Goal: Transaction & Acquisition: Purchase product/service

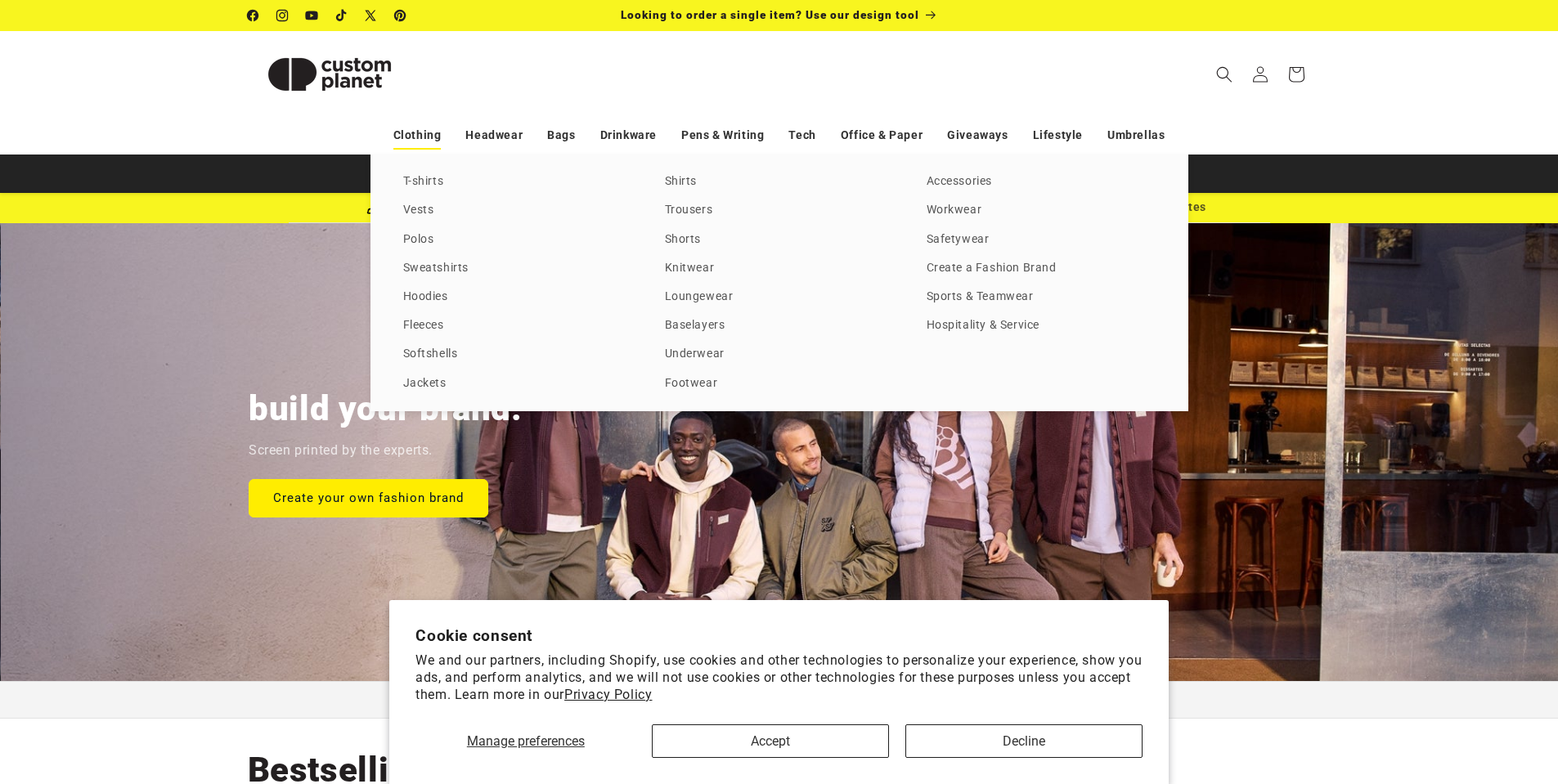
scroll to position [0, 1558]
click at [440, 325] on link "Fleeces" at bounding box center [518, 326] width 229 height 22
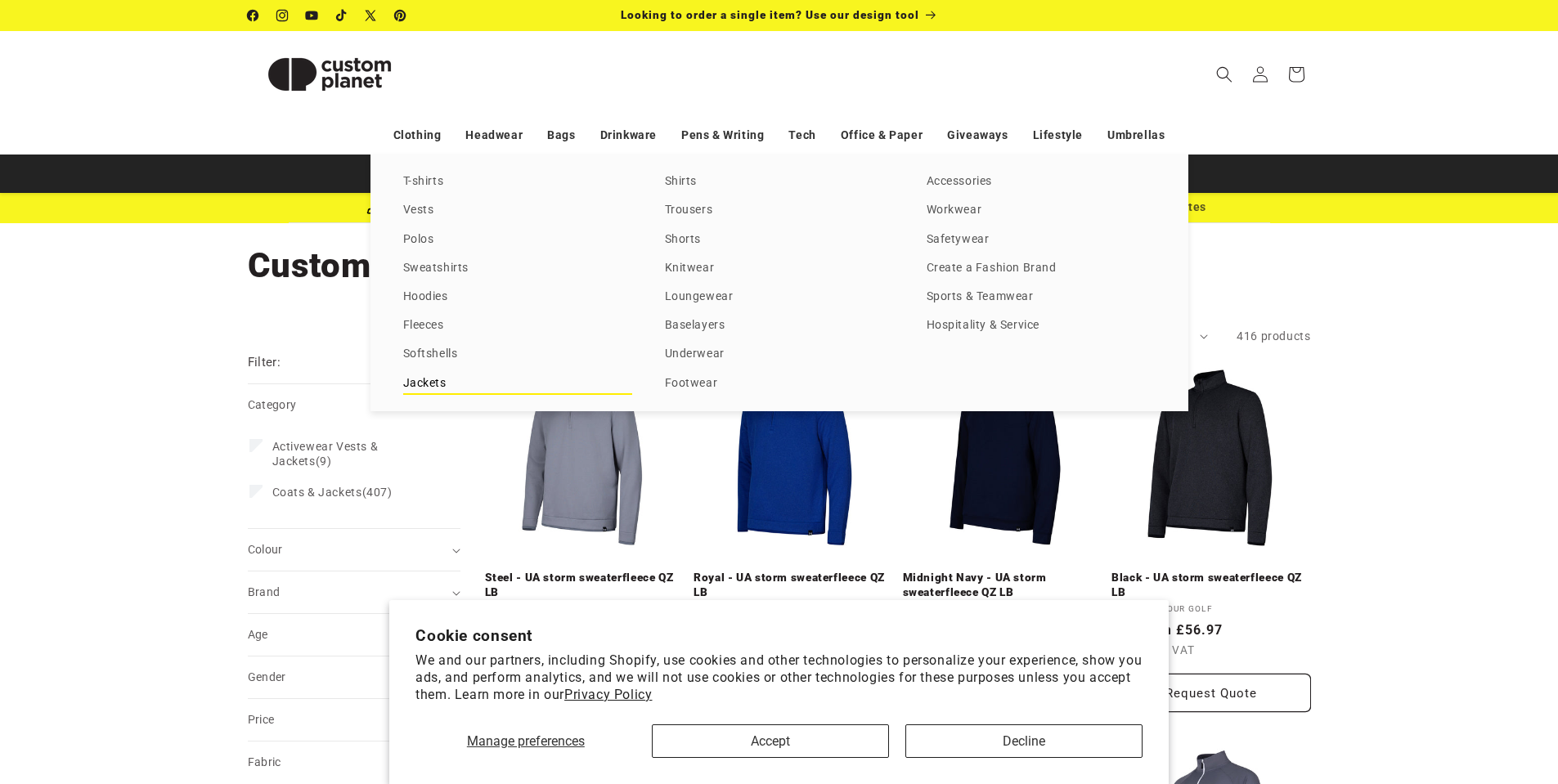
click at [431, 382] on link "Jackets" at bounding box center [518, 384] width 229 height 22
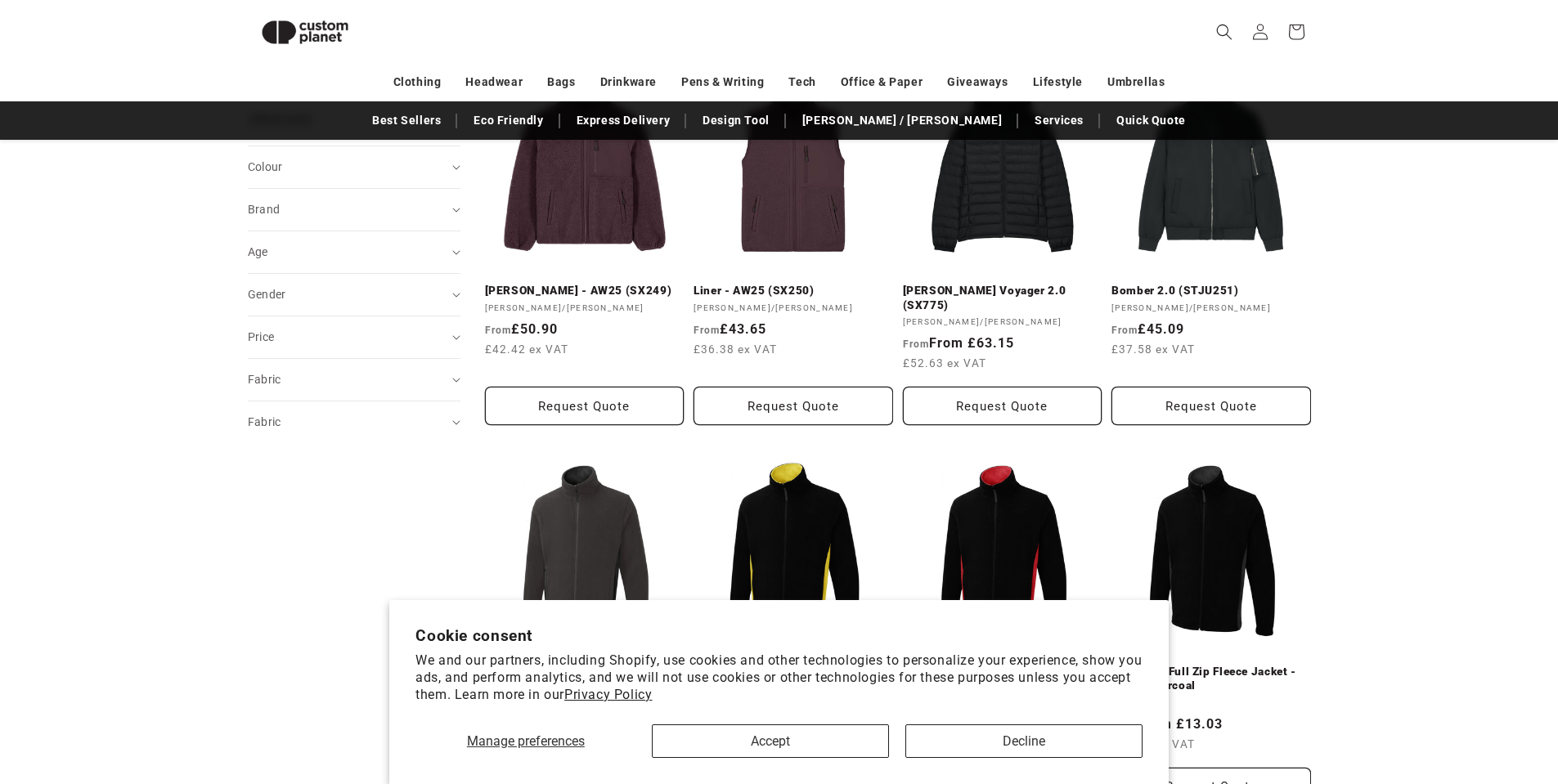
scroll to position [632, 0]
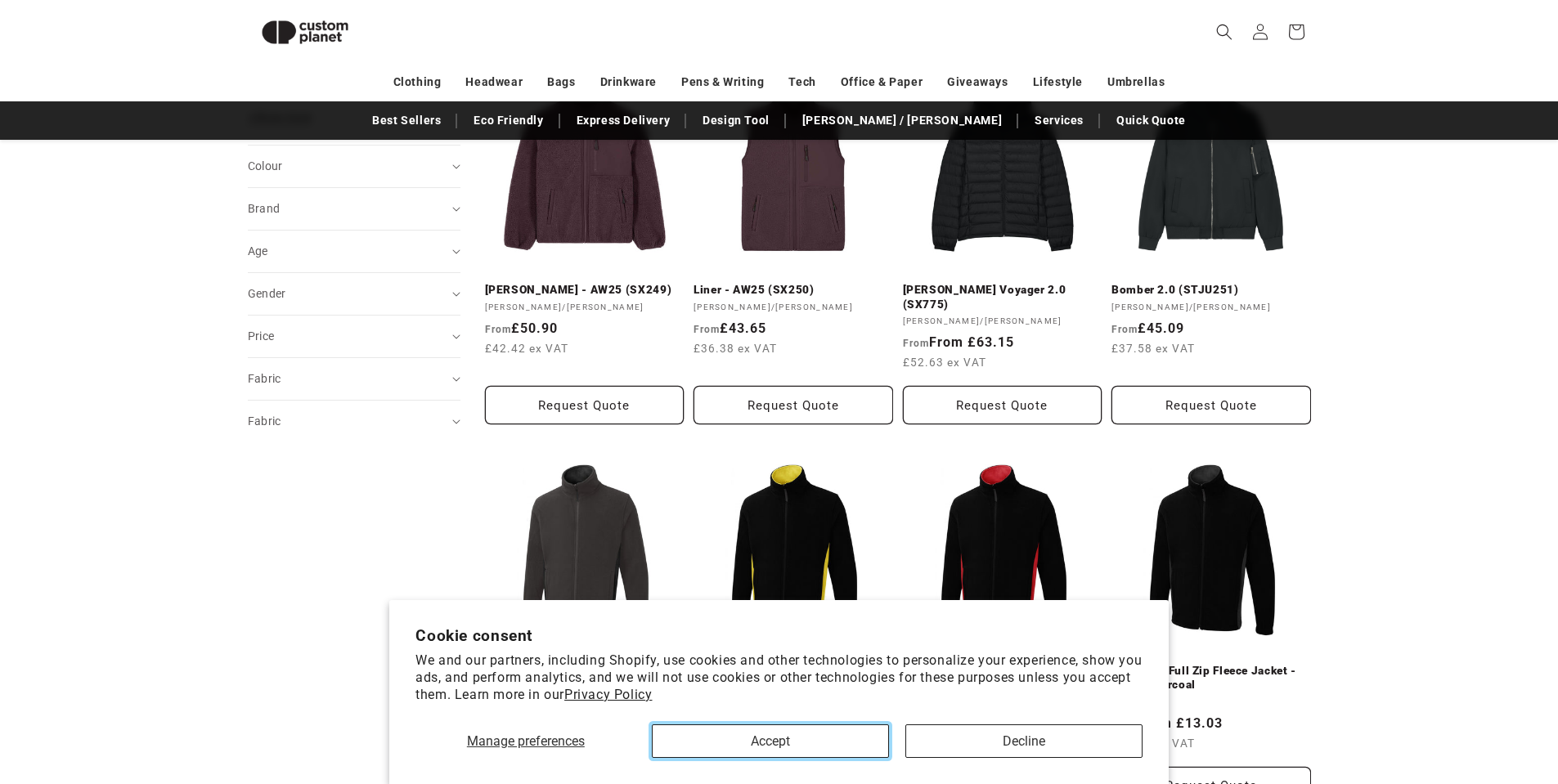
click at [818, 744] on button "Accept" at bounding box center [770, 741] width 237 height 33
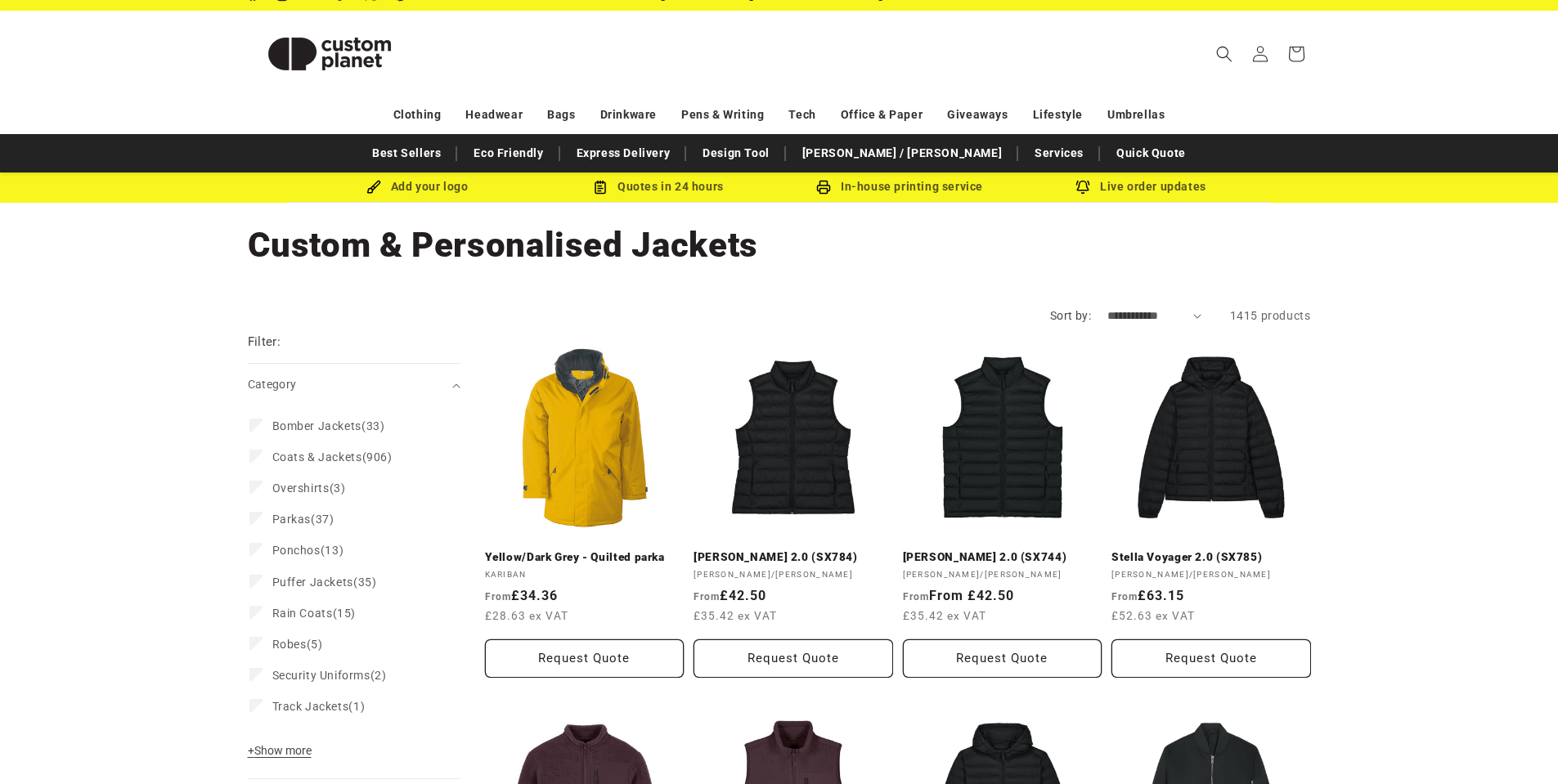
scroll to position [0, 0]
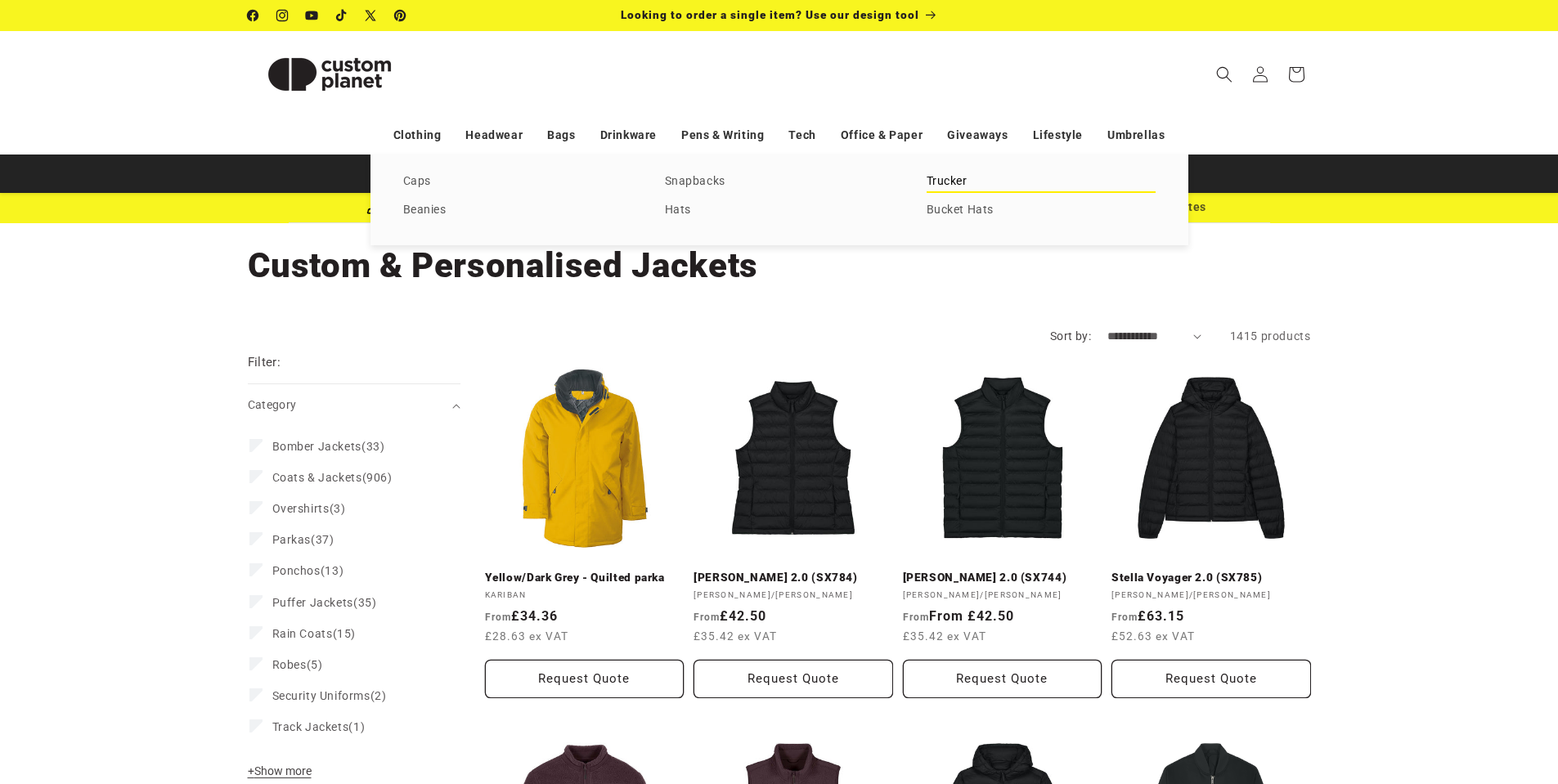
click at [949, 179] on link "Trucker" at bounding box center [1040, 182] width 229 height 22
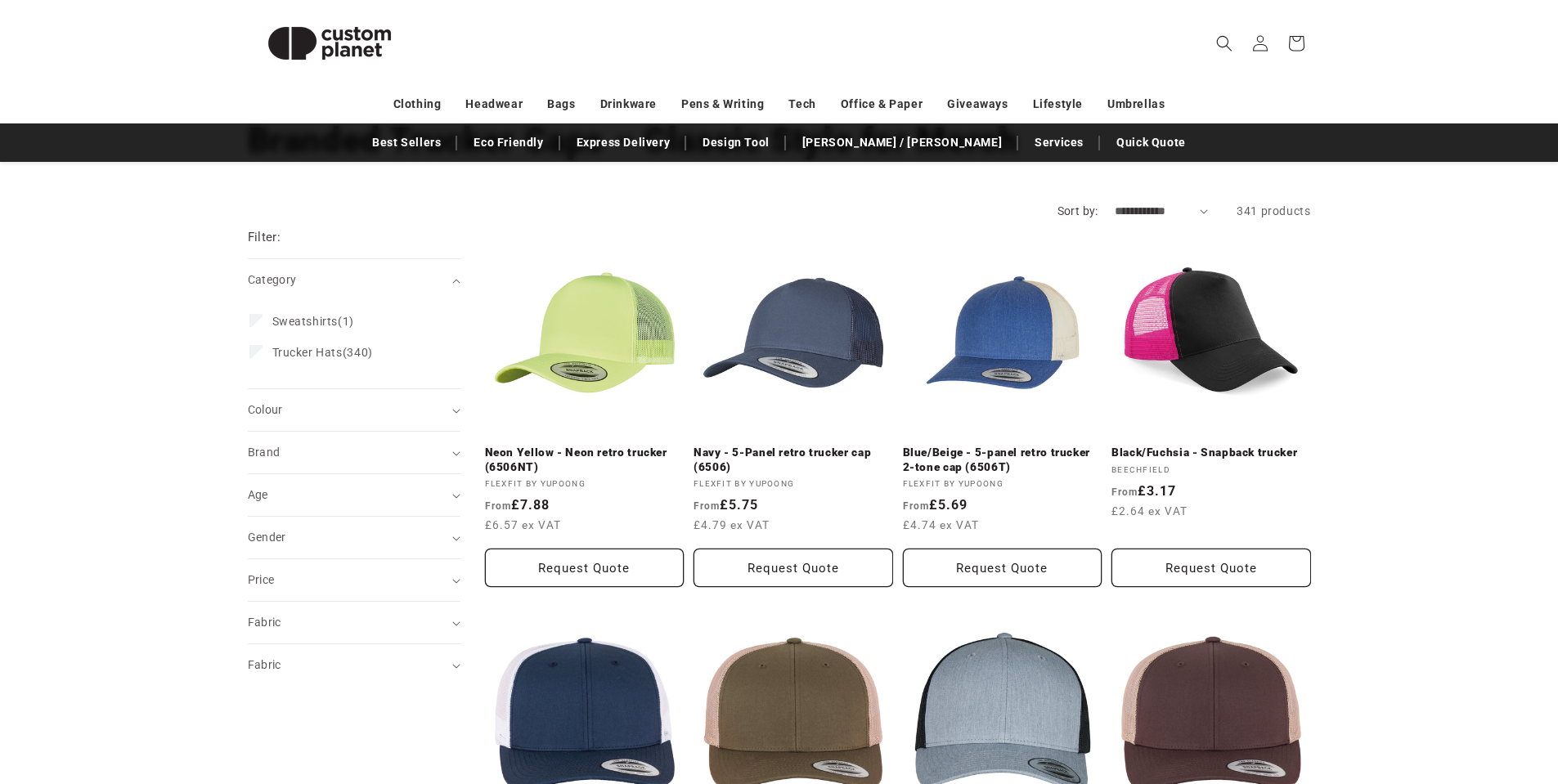
scroll to position [163, 0]
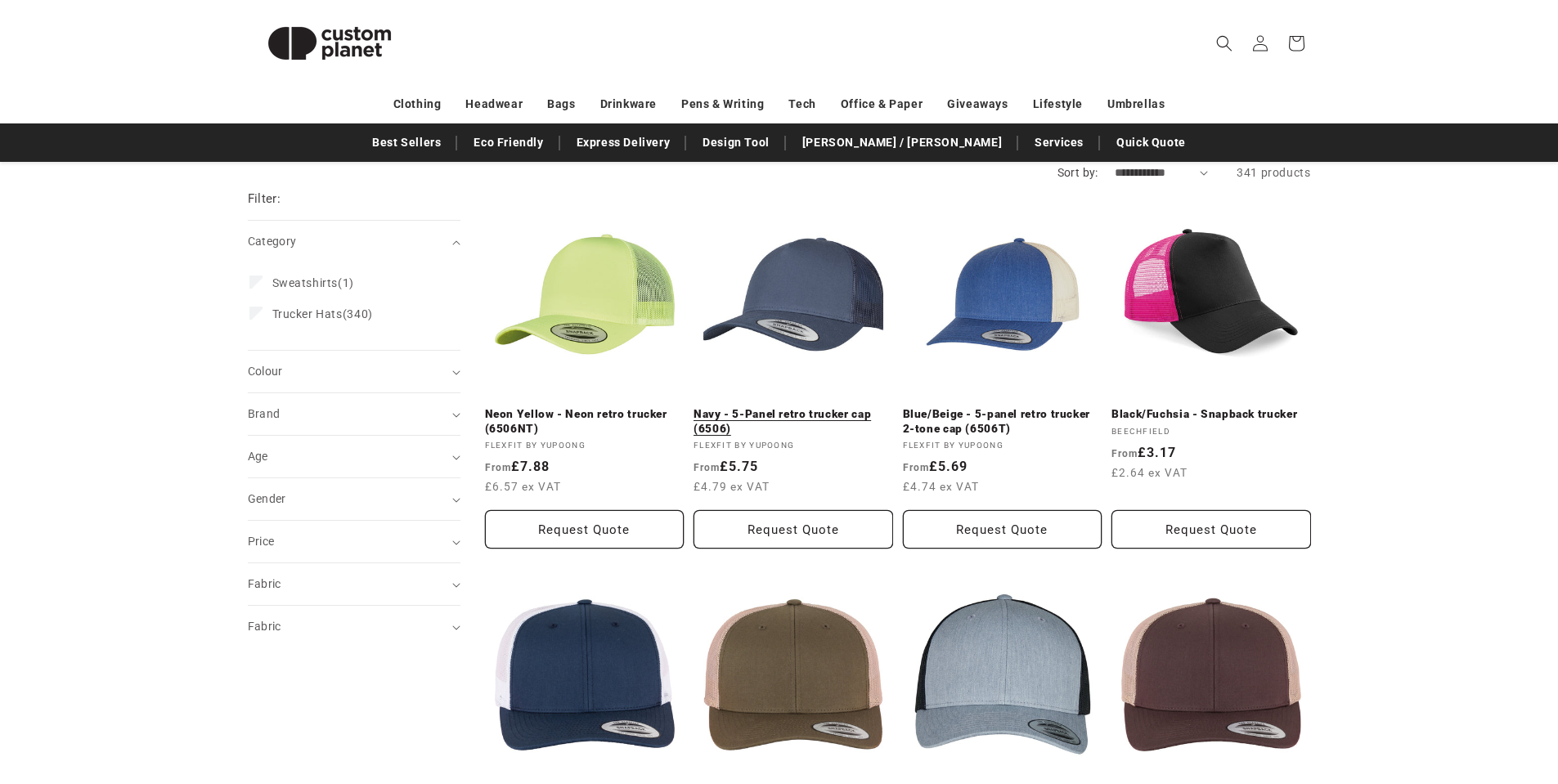
click at [785, 407] on link "Navy - 5-Panel retro trucker cap (6506)" at bounding box center [792, 421] width 200 height 29
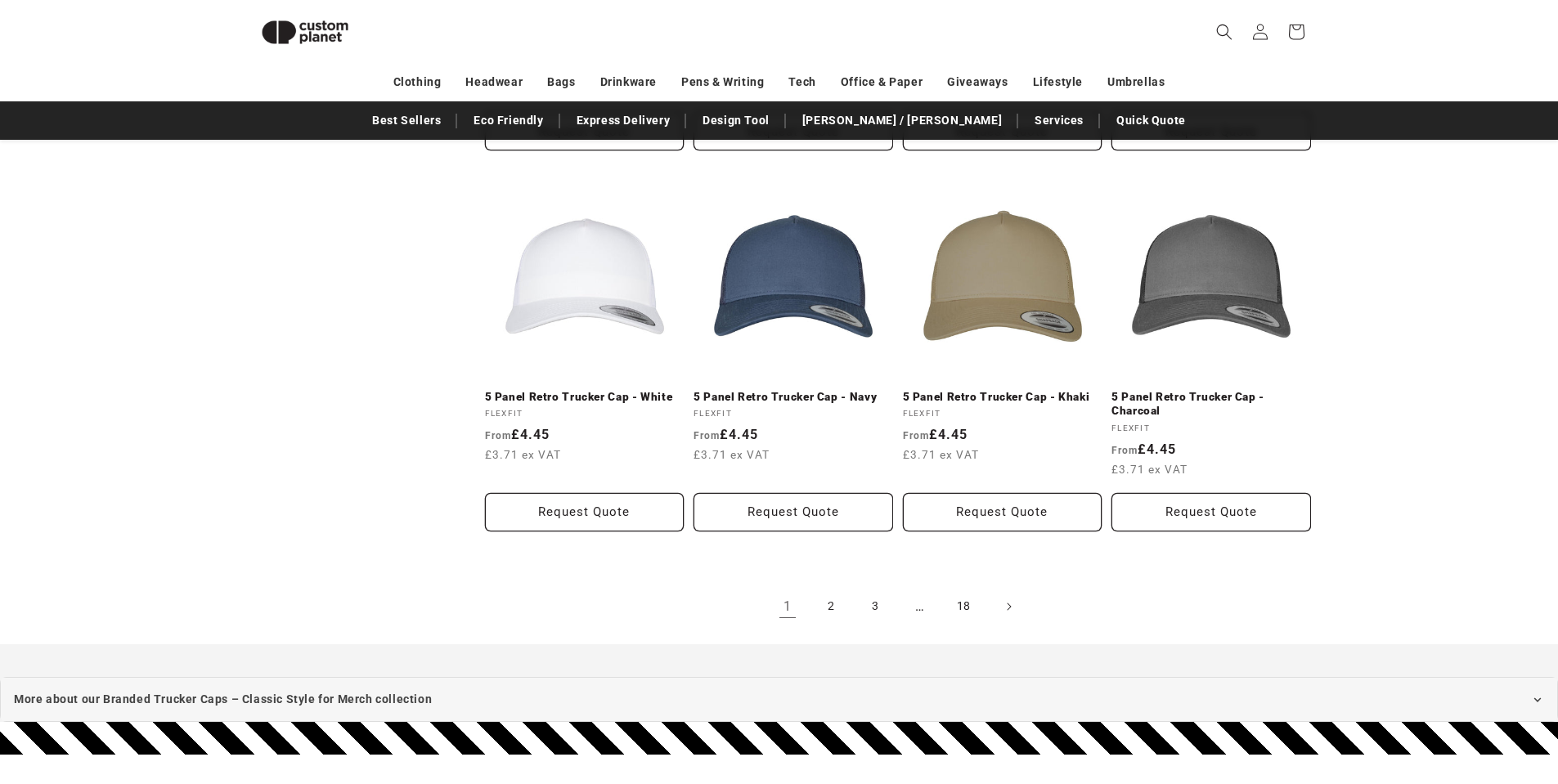
scroll to position [1695, 0]
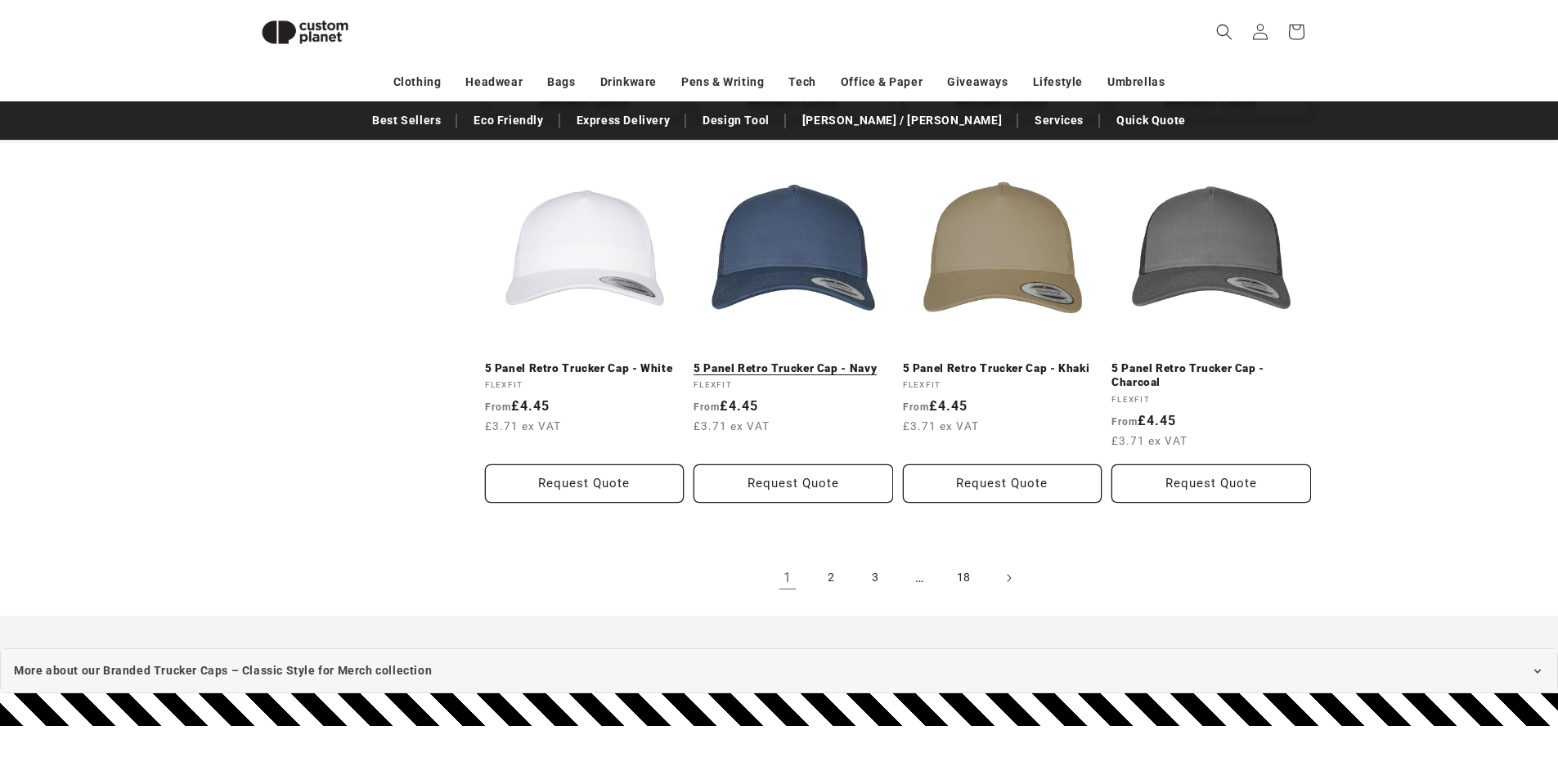
click at [781, 361] on link "5 Panel Retro Trucker Cap - Navy" at bounding box center [792, 368] width 200 height 15
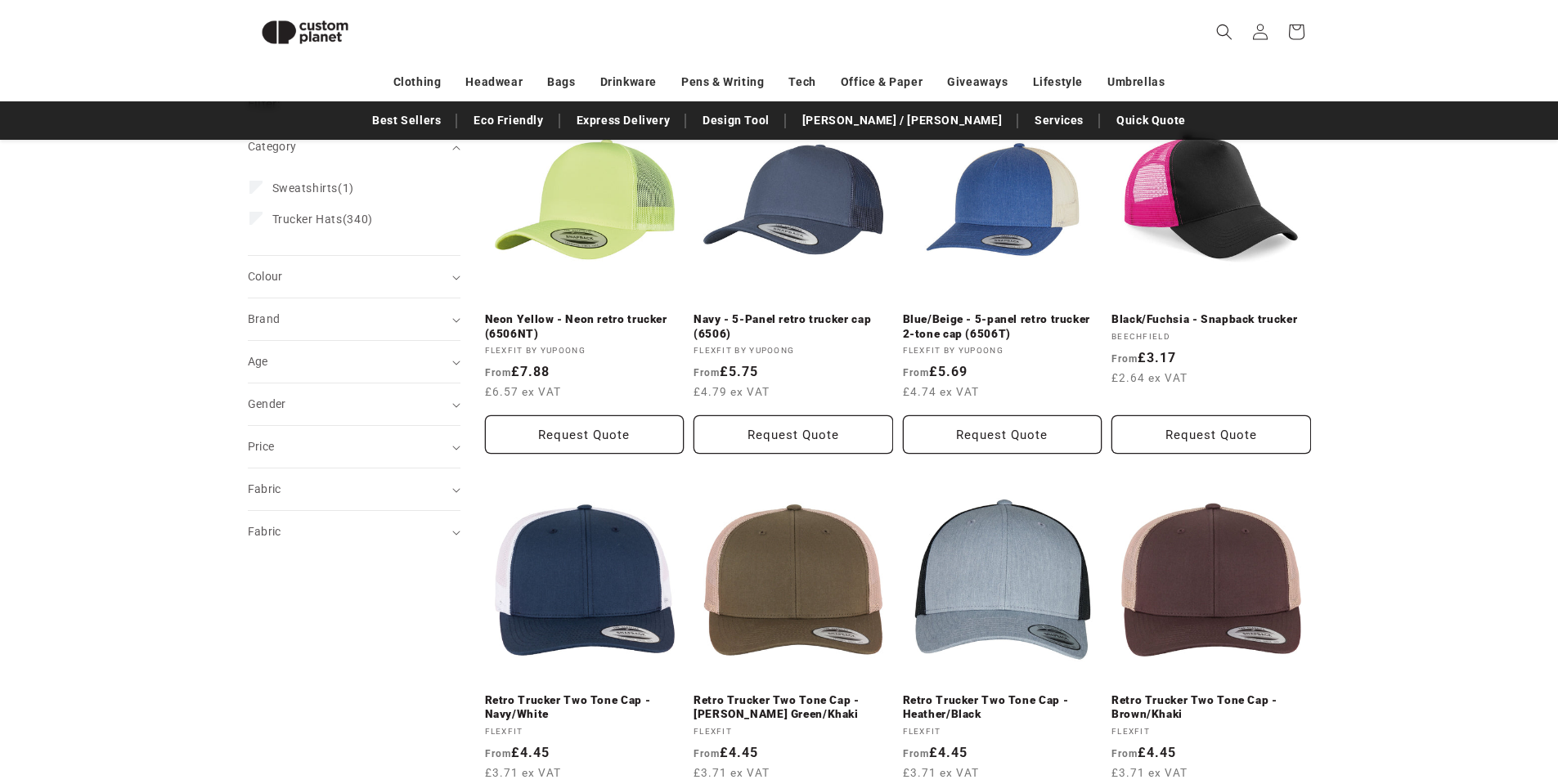
scroll to position [224, 0]
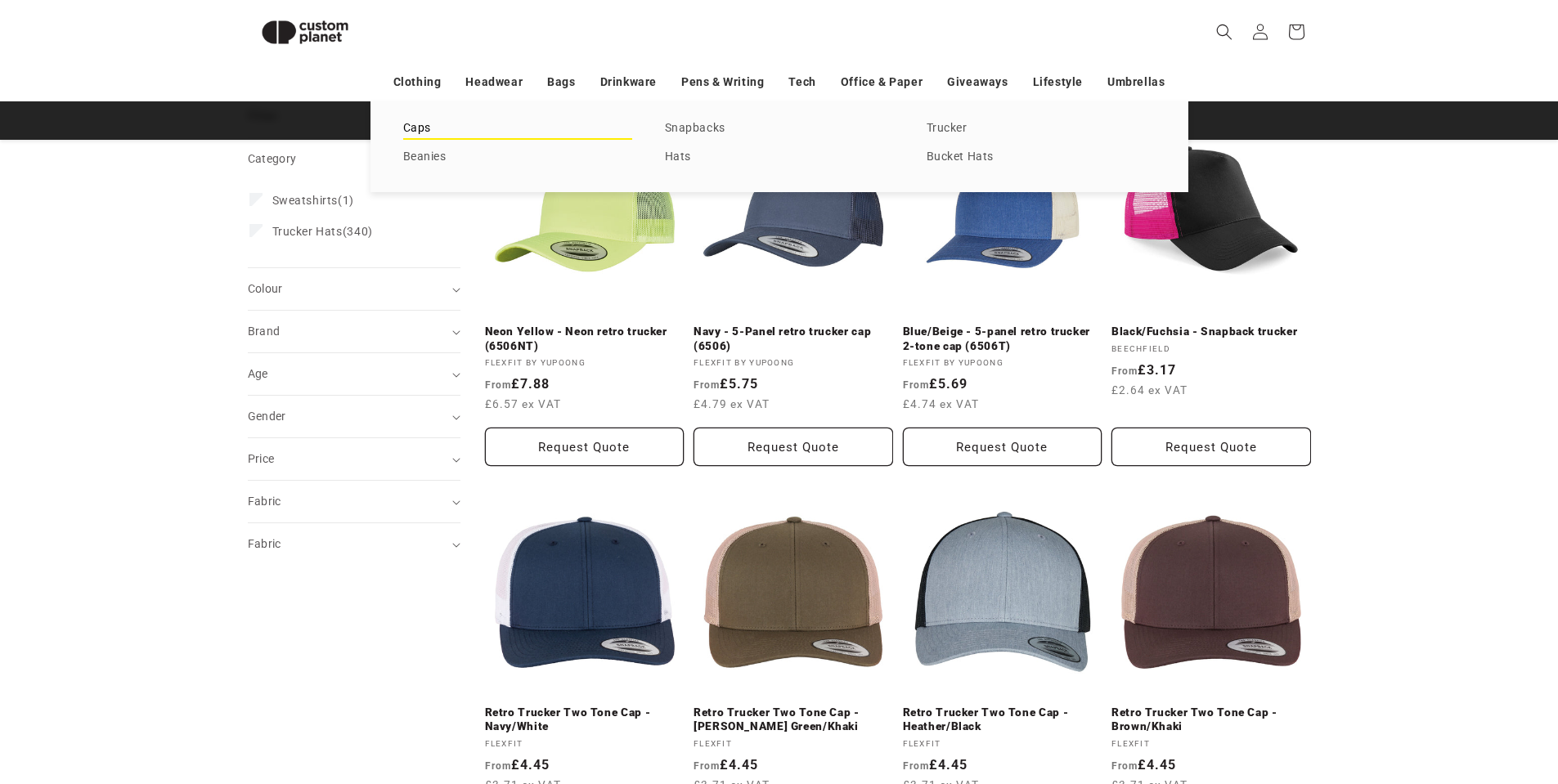
click at [422, 126] on link "Caps" at bounding box center [518, 129] width 229 height 22
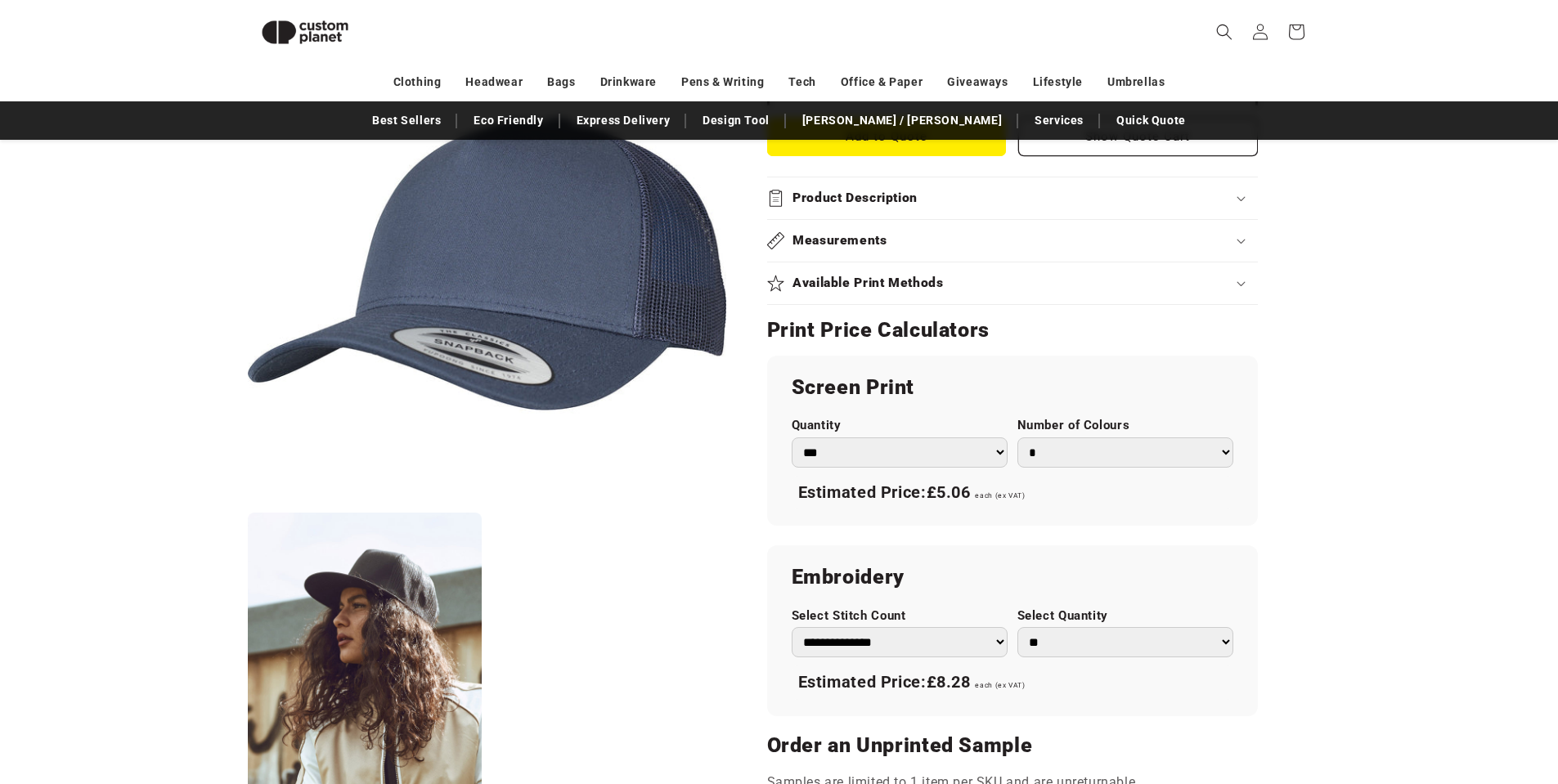
scroll to position [877, 0]
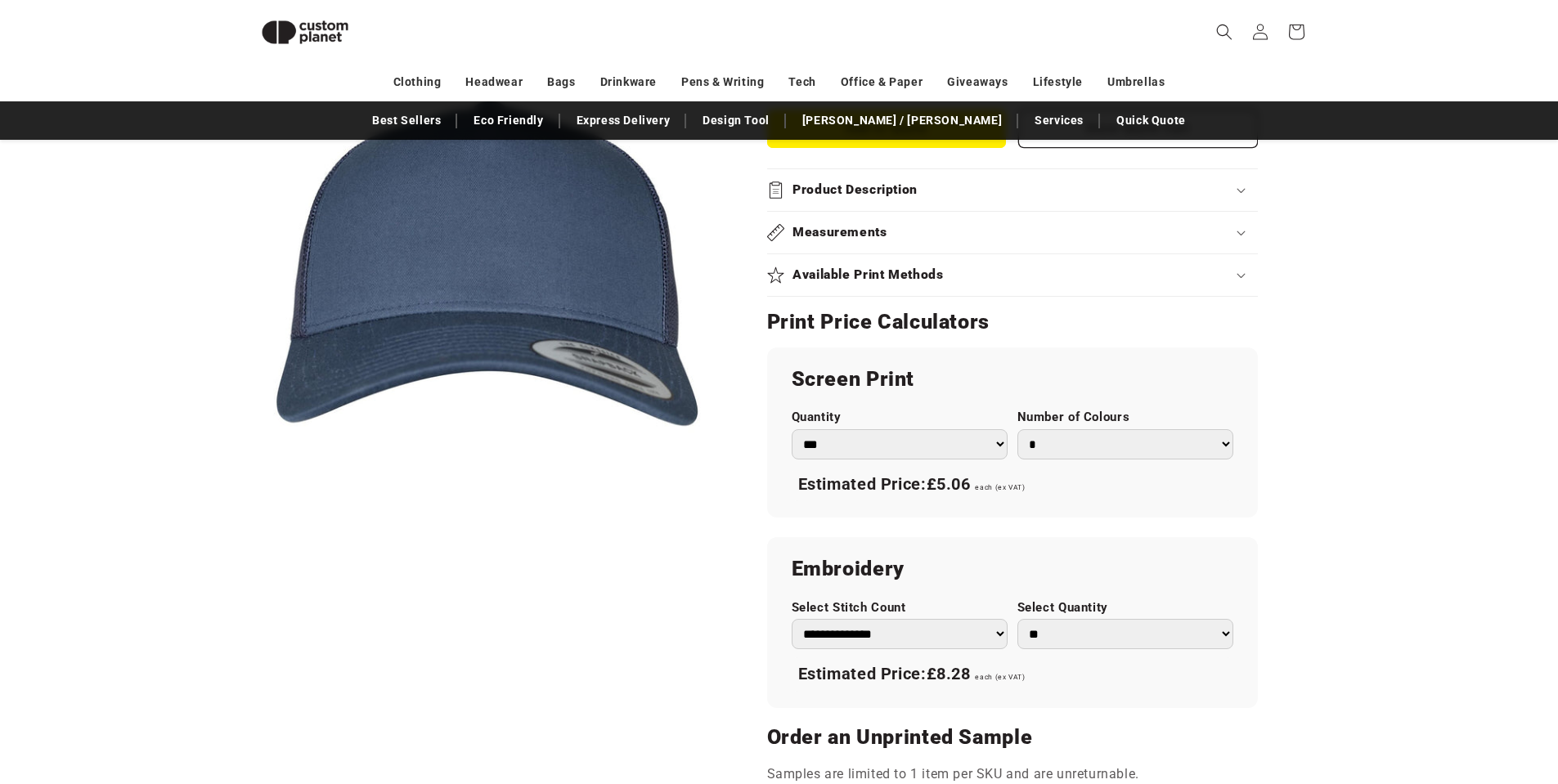
scroll to position [713, 0]
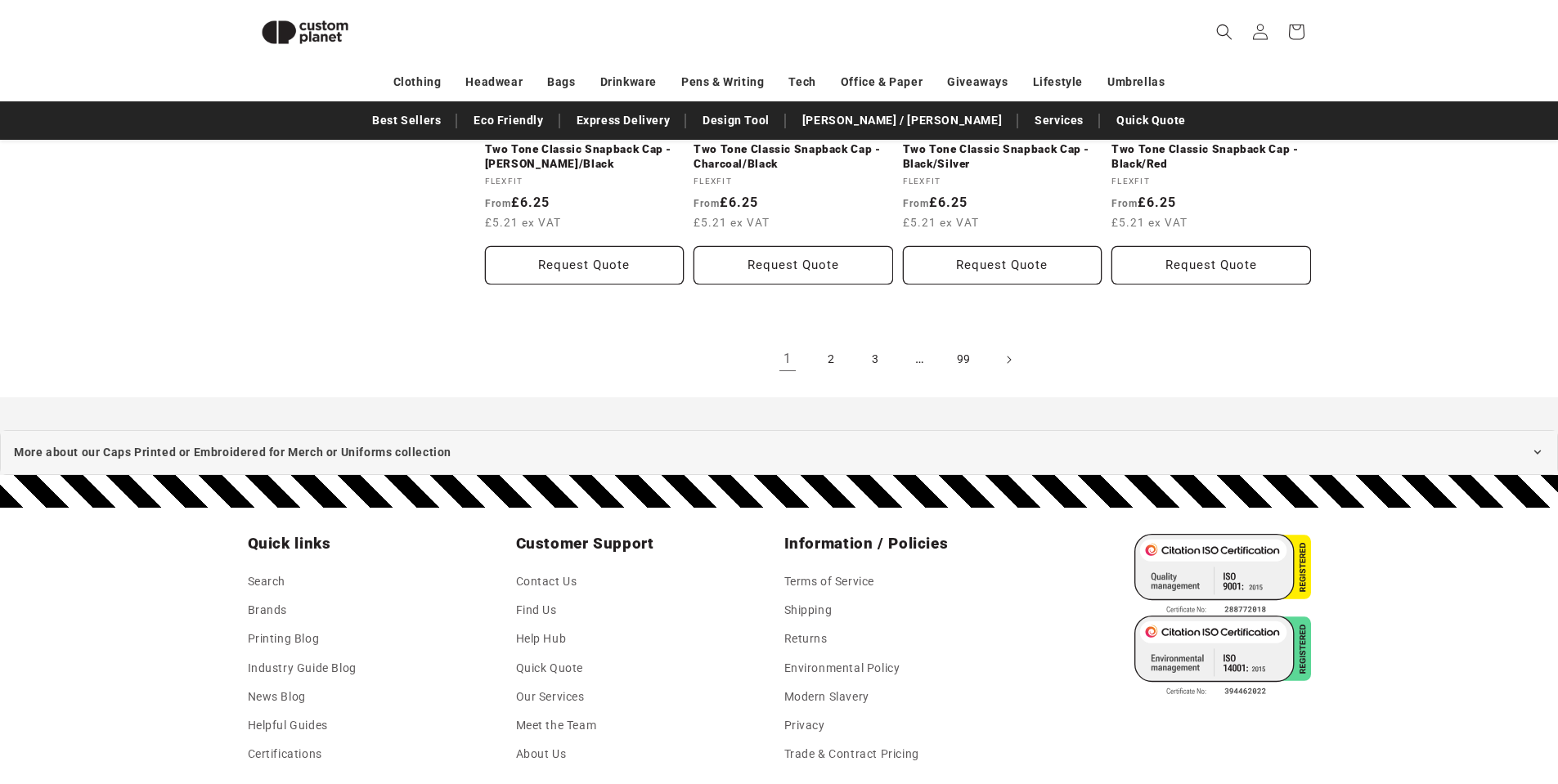
scroll to position [1940, 0]
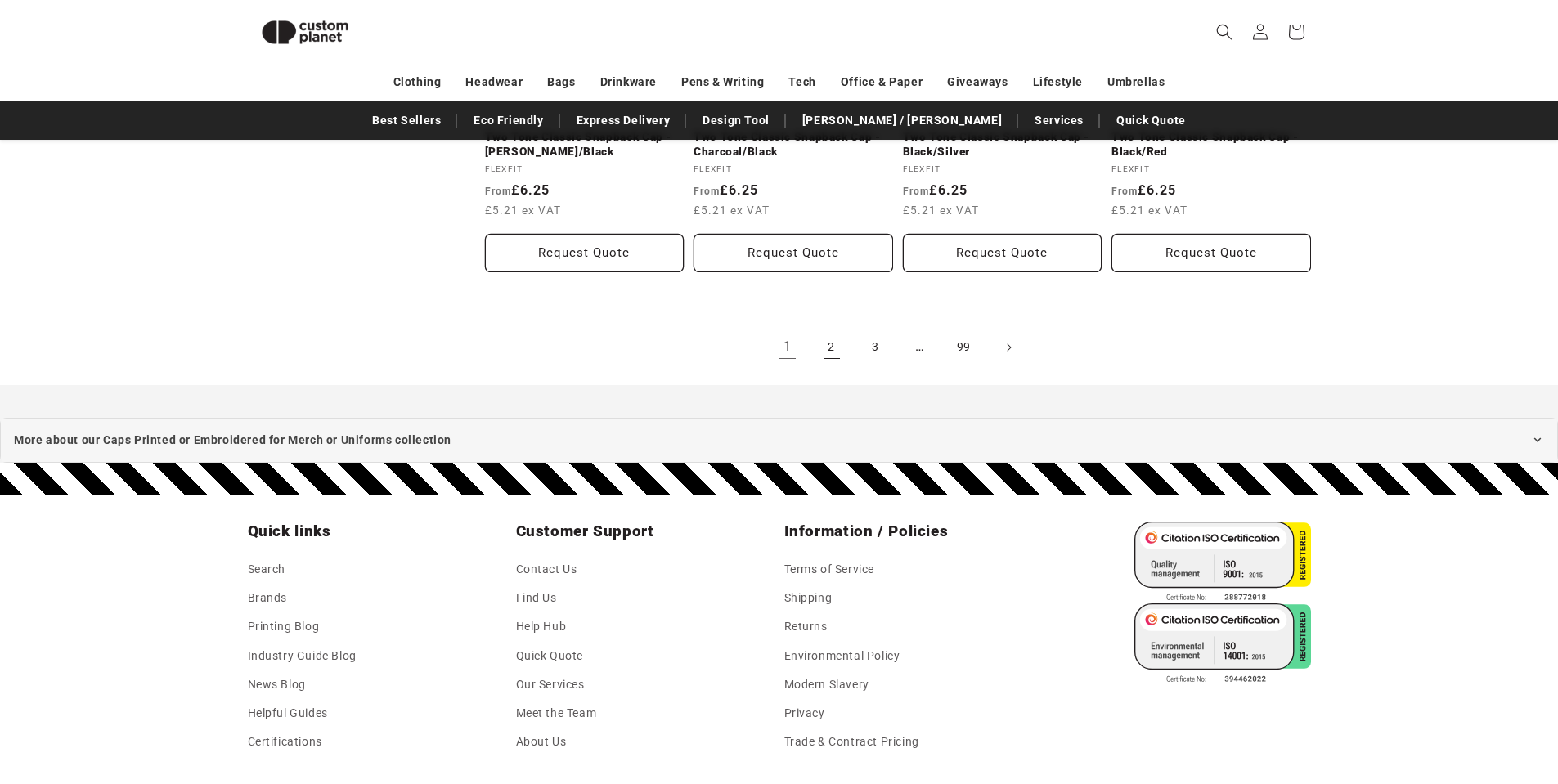
click at [827, 348] on link "2" at bounding box center [832, 347] width 36 height 36
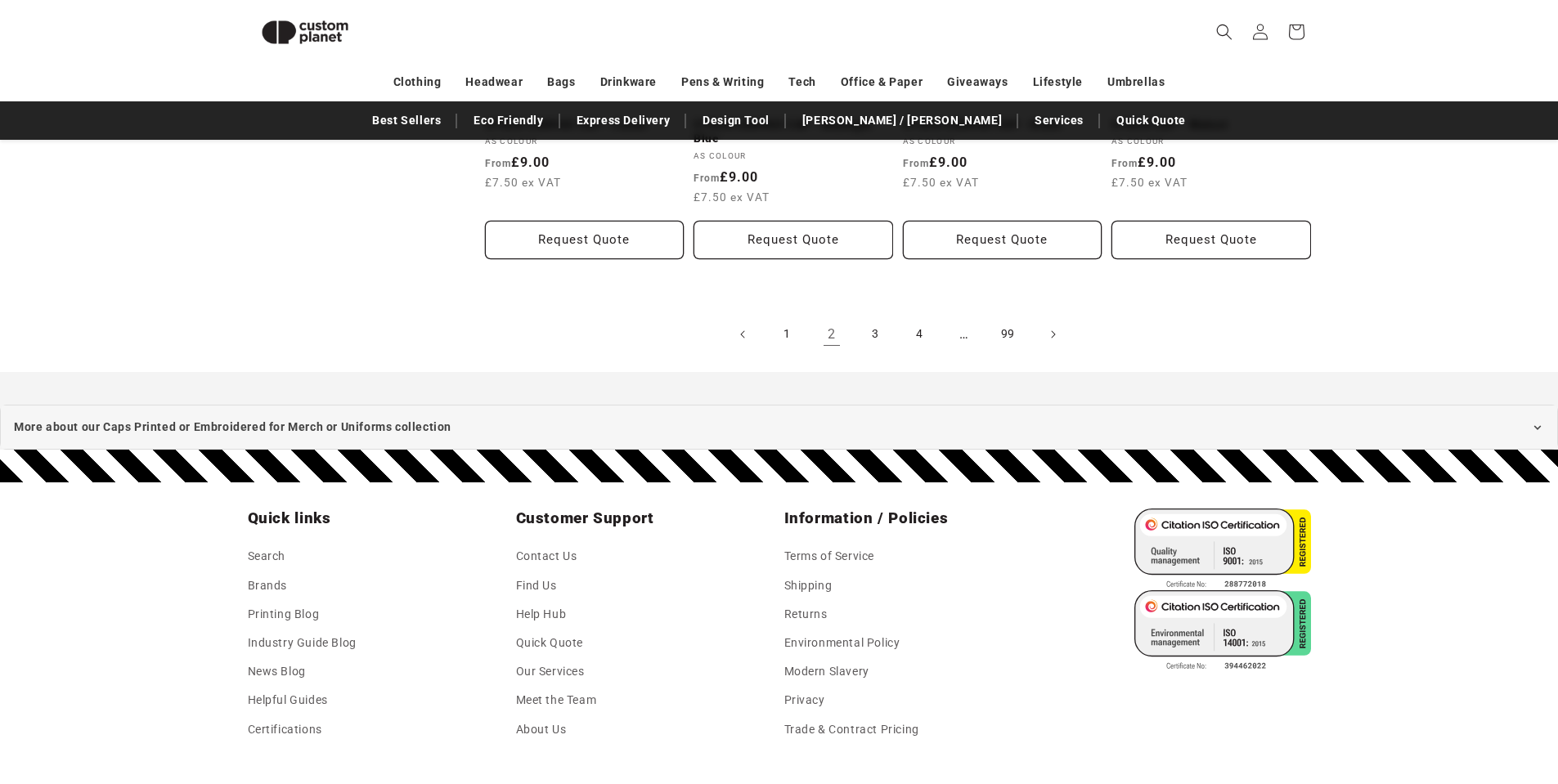
scroll to position [1941, 0]
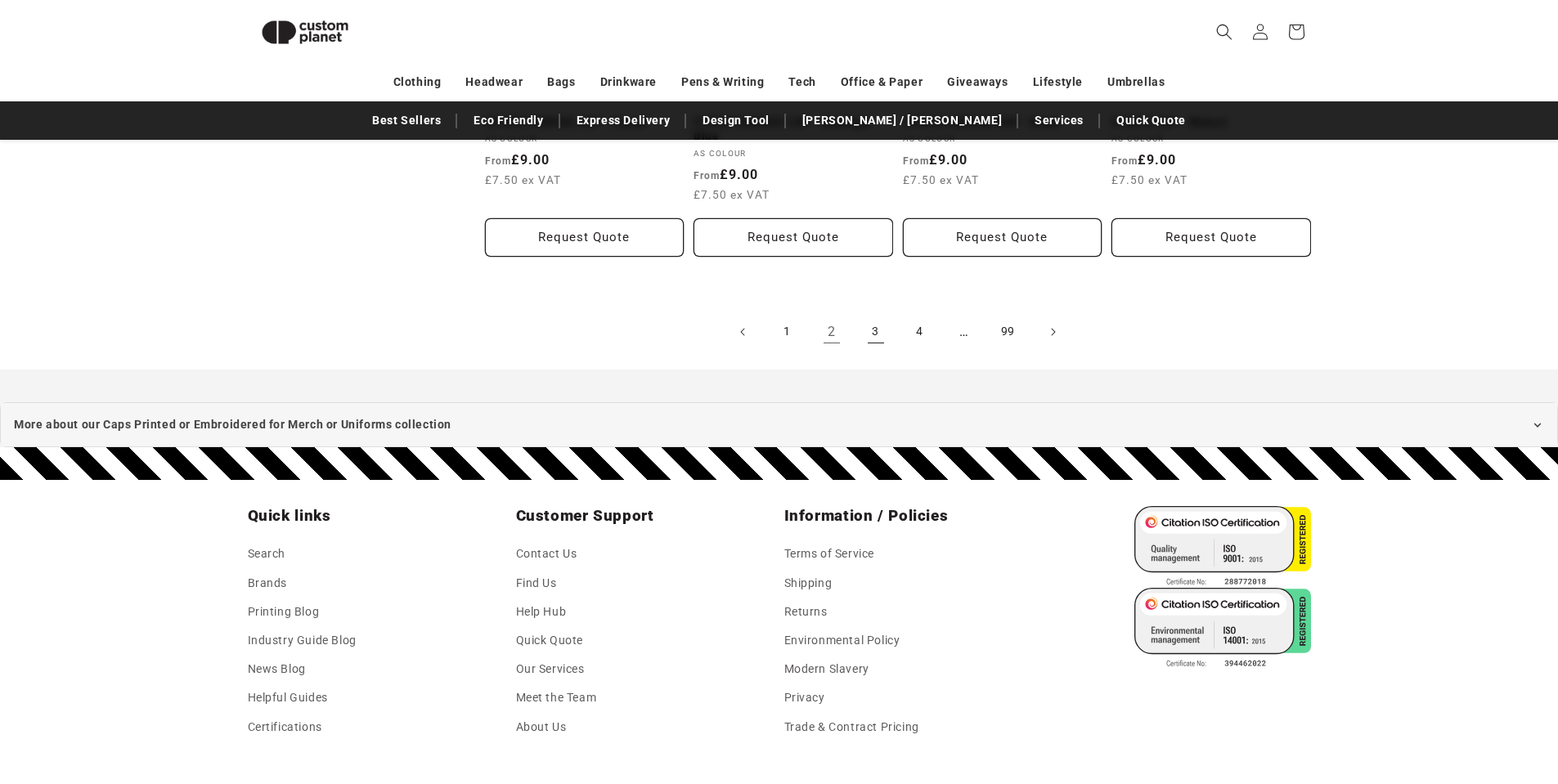
click at [876, 337] on link "3" at bounding box center [875, 332] width 36 height 36
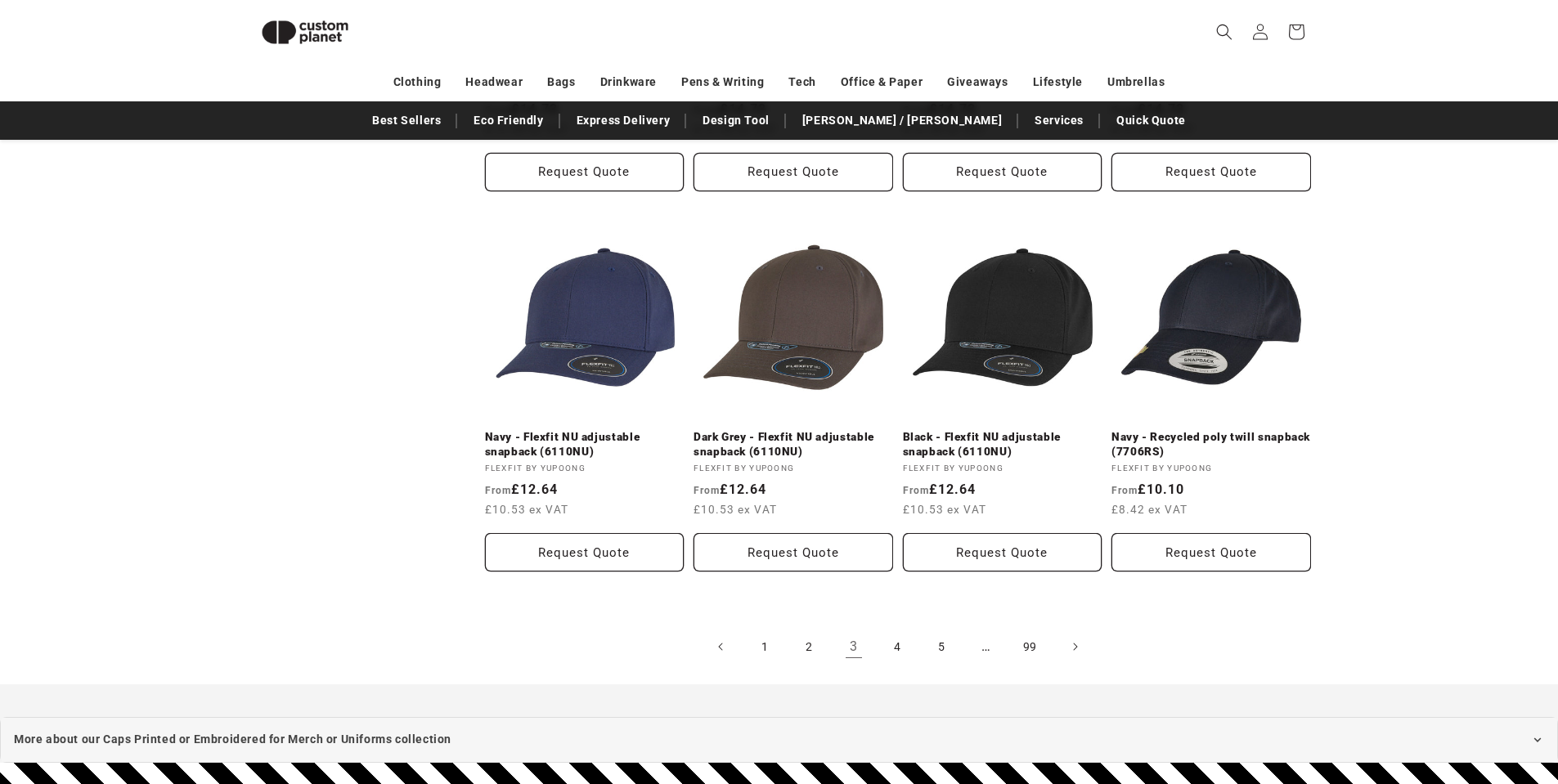
scroll to position [1693, 0]
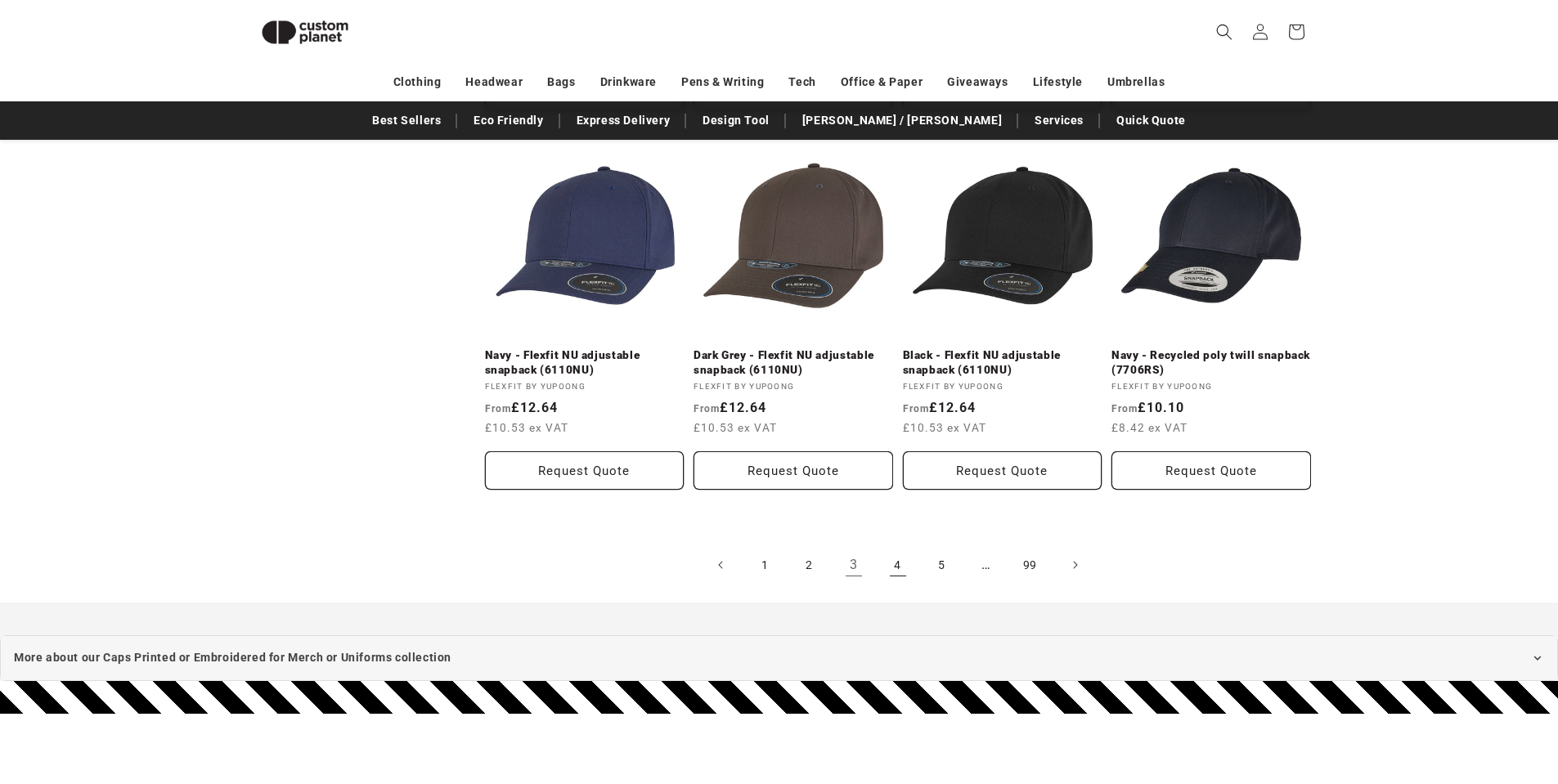
click at [905, 570] on link "4" at bounding box center [898, 565] width 36 height 36
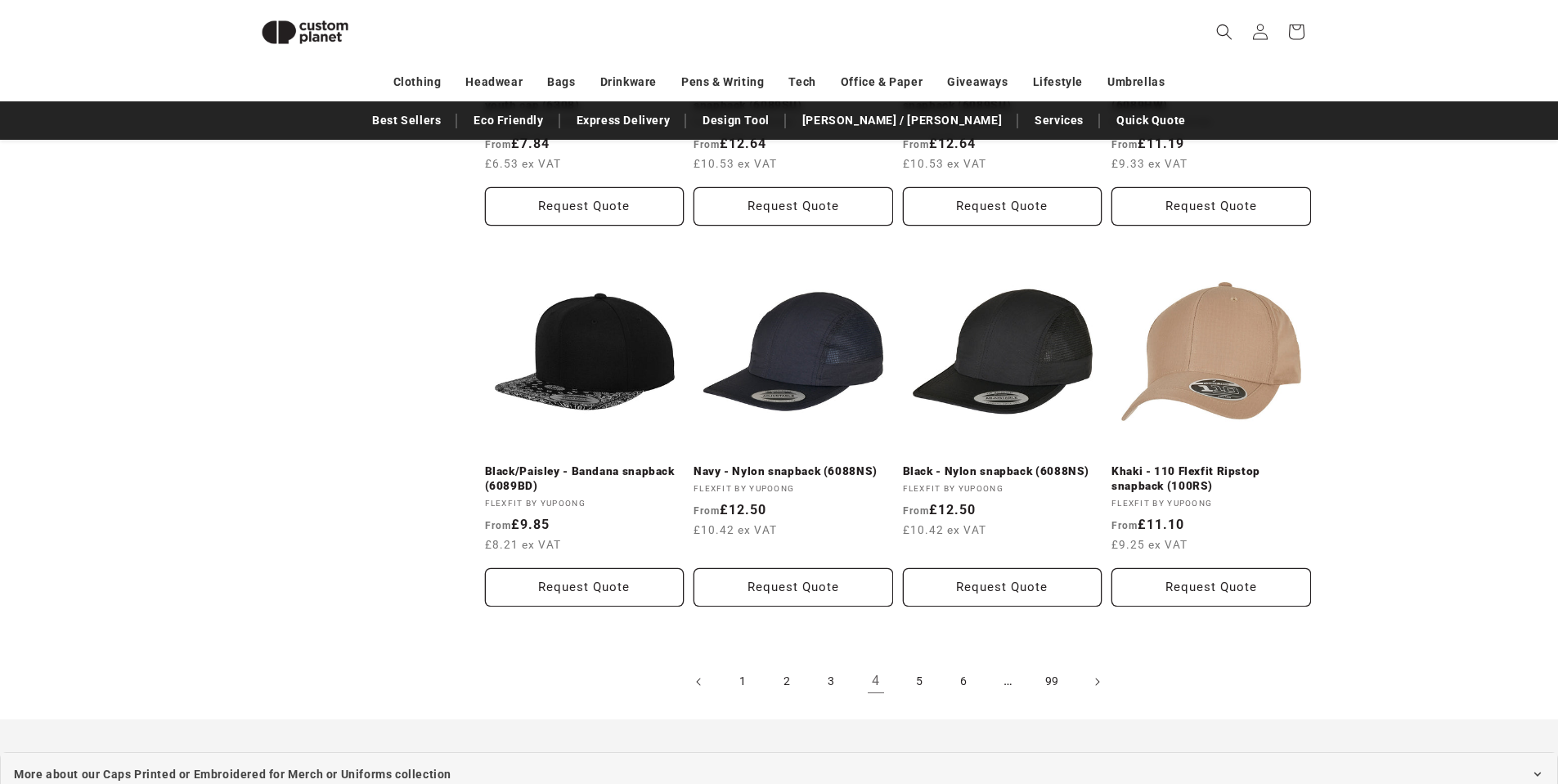
scroll to position [1612, 0]
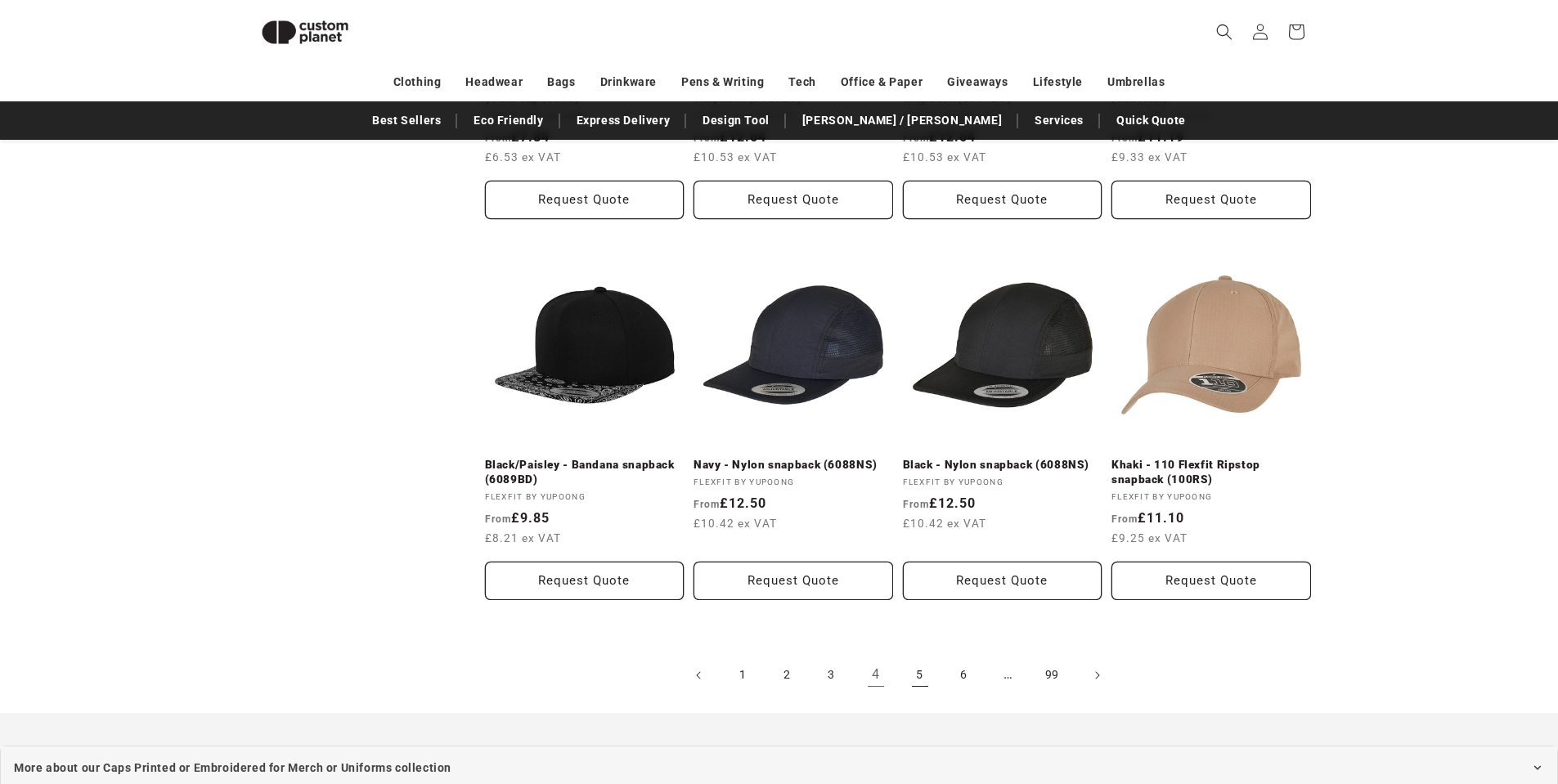
click at [917, 669] on link "5" at bounding box center [919, 675] width 36 height 36
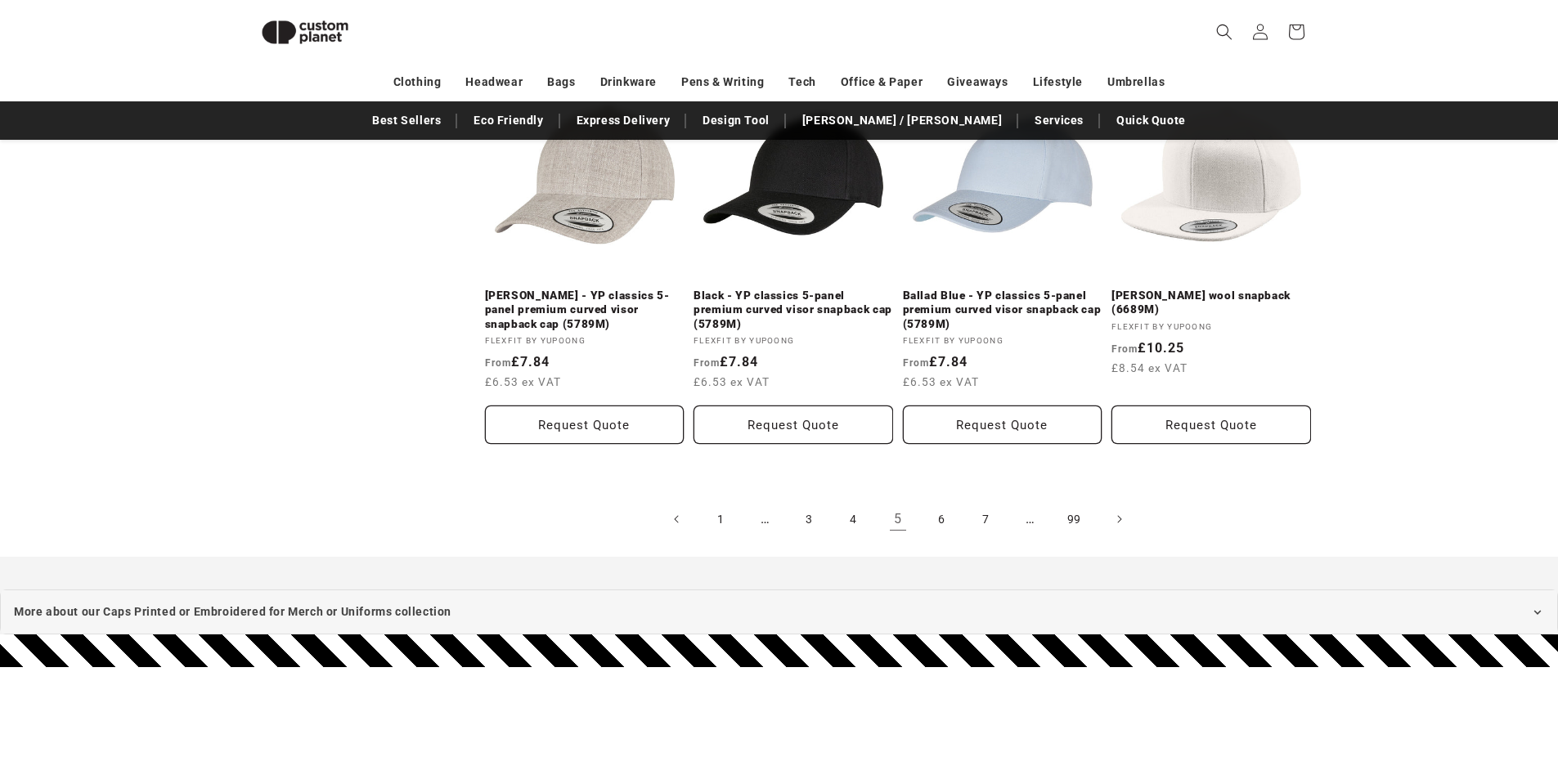
scroll to position [1858, 0]
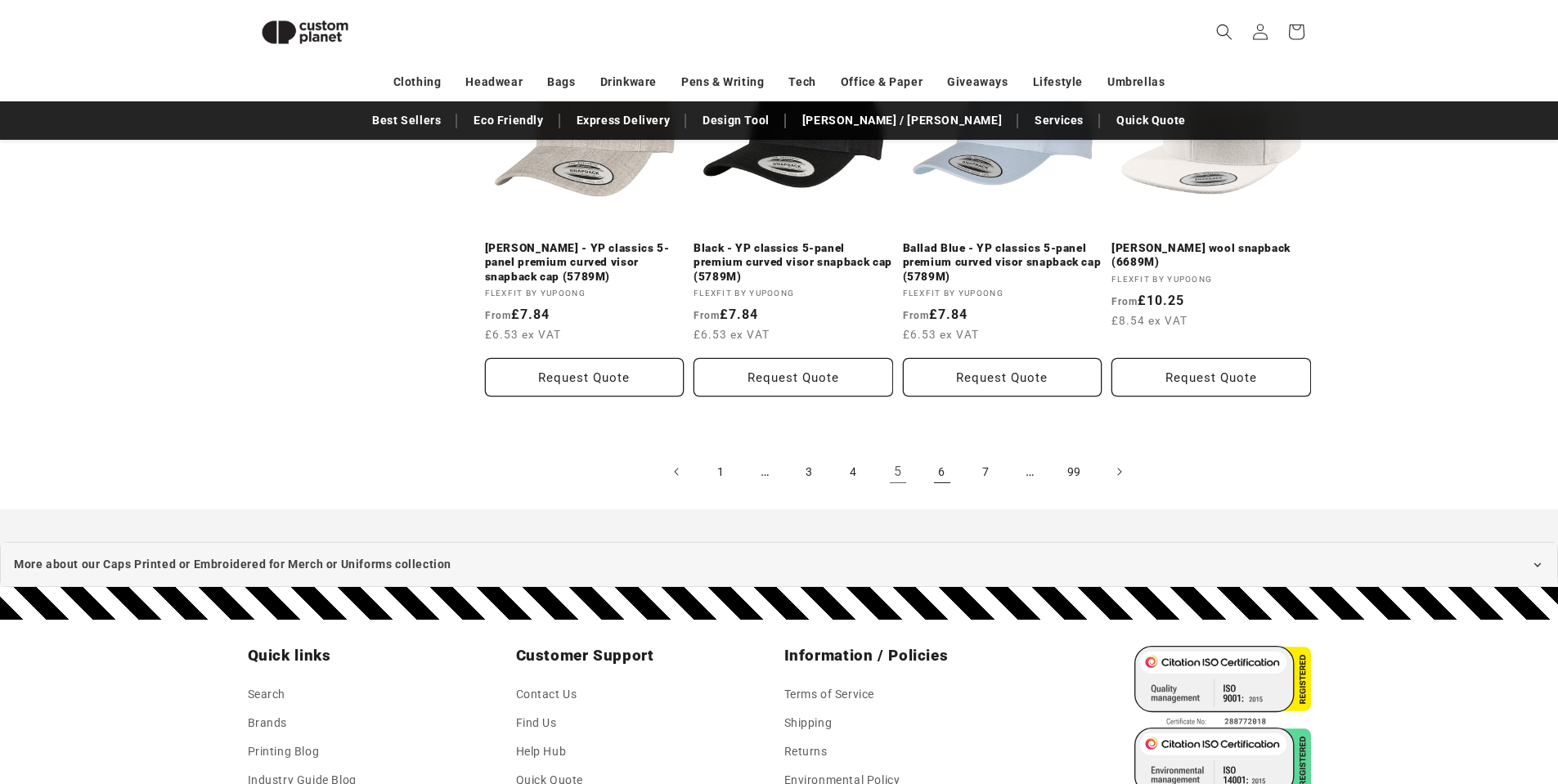
click at [940, 471] on link "6" at bounding box center [942, 471] width 36 height 36
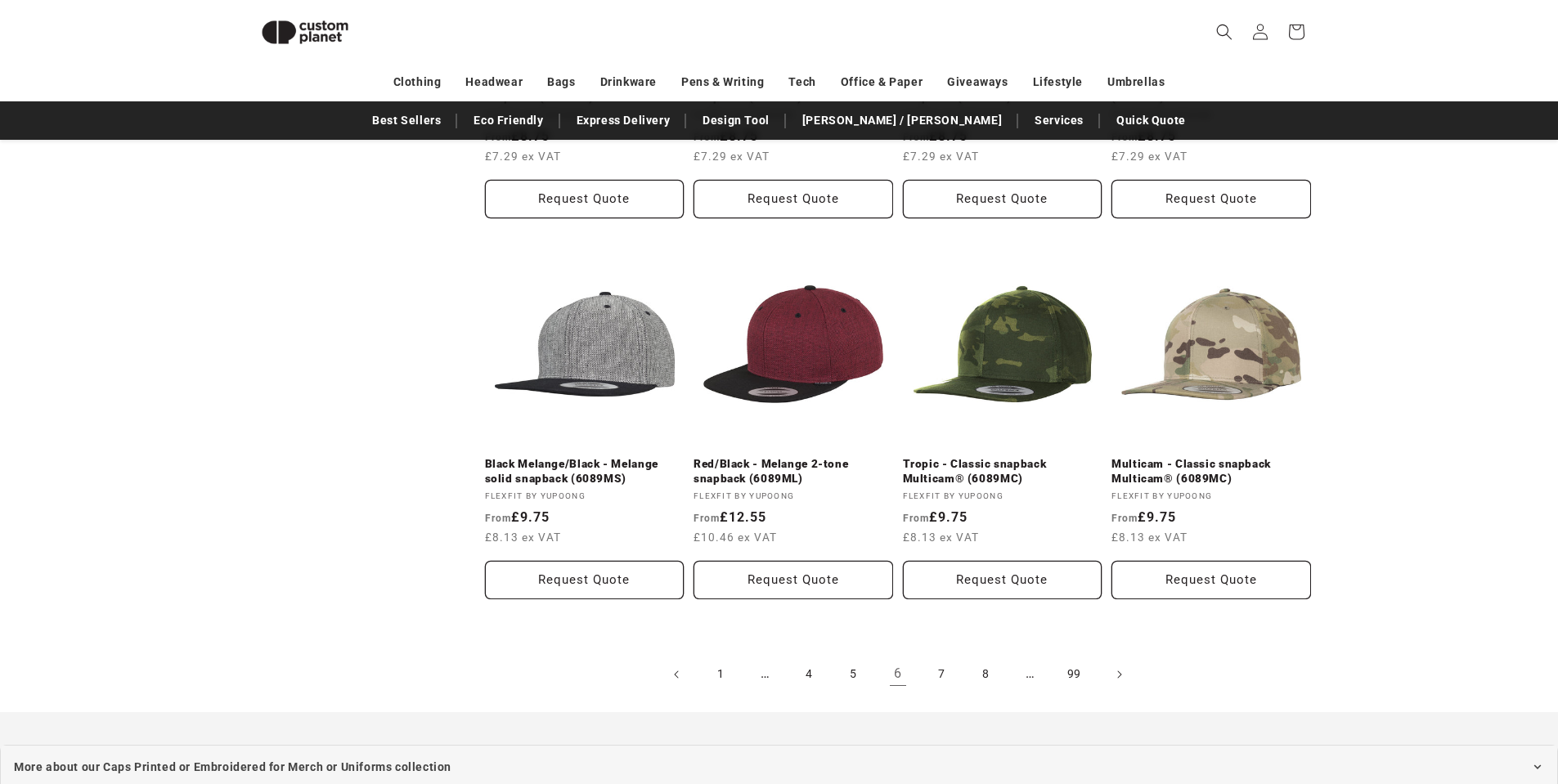
scroll to position [1777, 0]
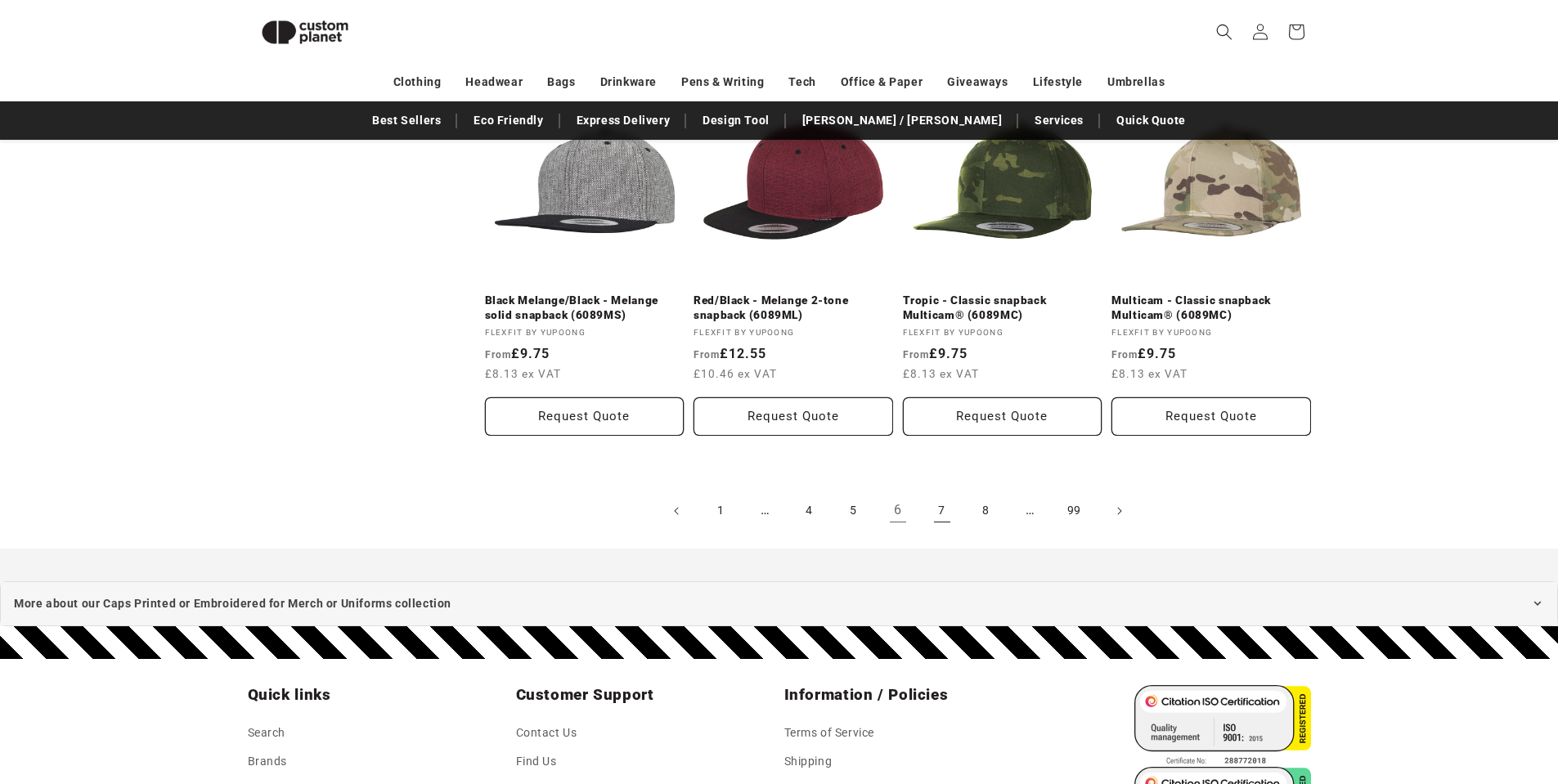
click at [942, 510] on link "7" at bounding box center [942, 511] width 36 height 36
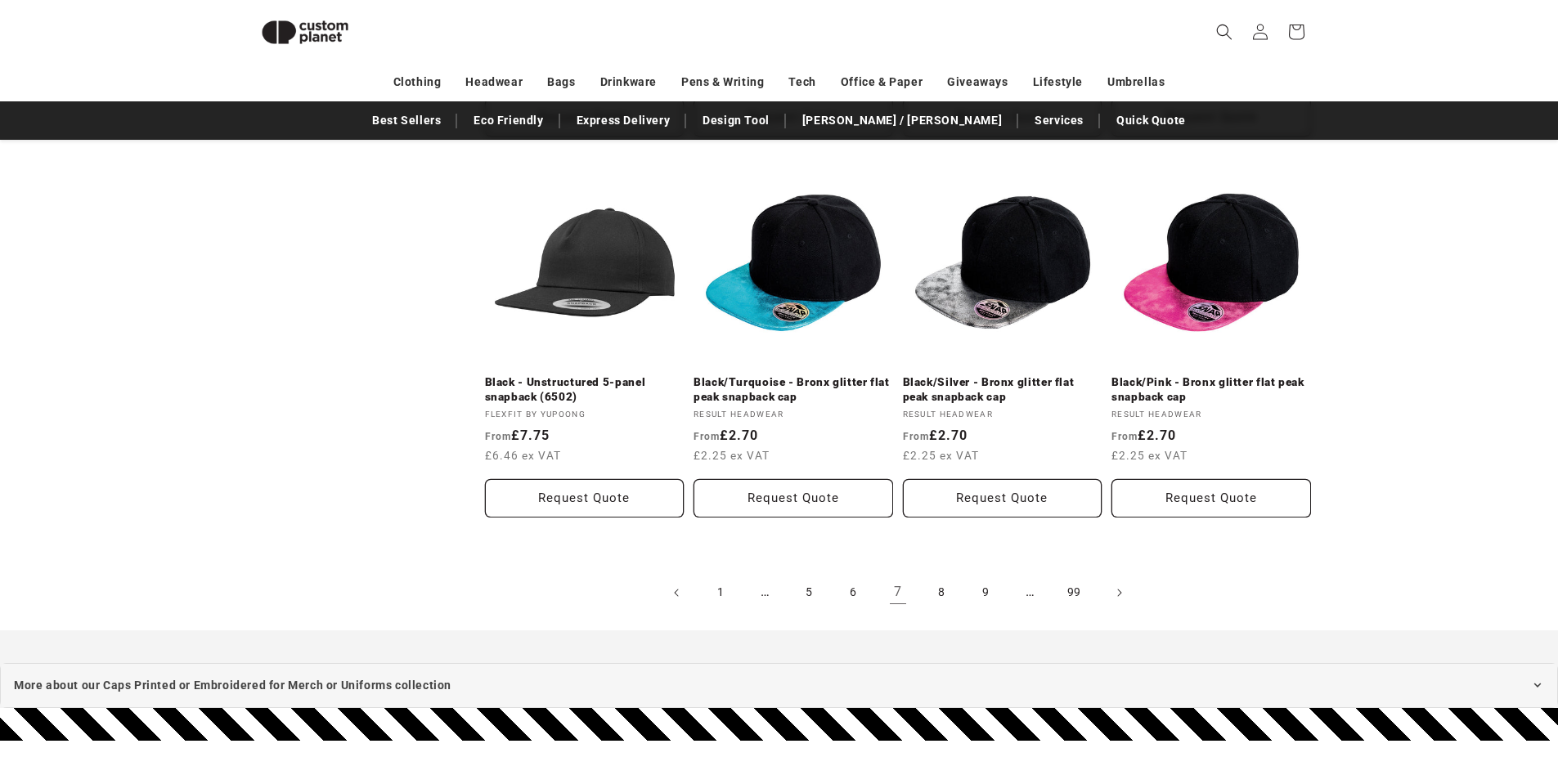
scroll to position [1777, 0]
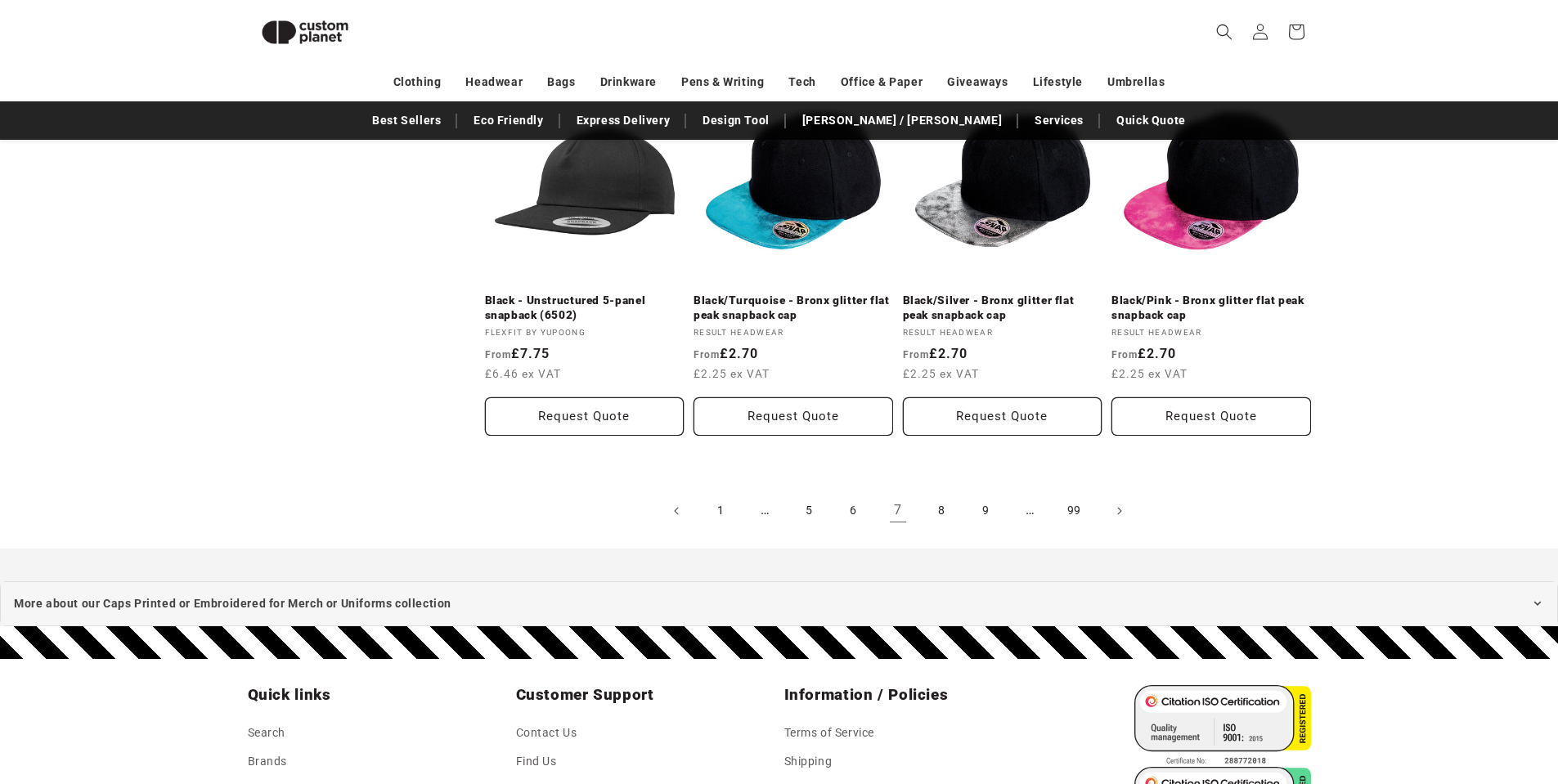
click at [942, 509] on link "8" at bounding box center [942, 511] width 36 height 36
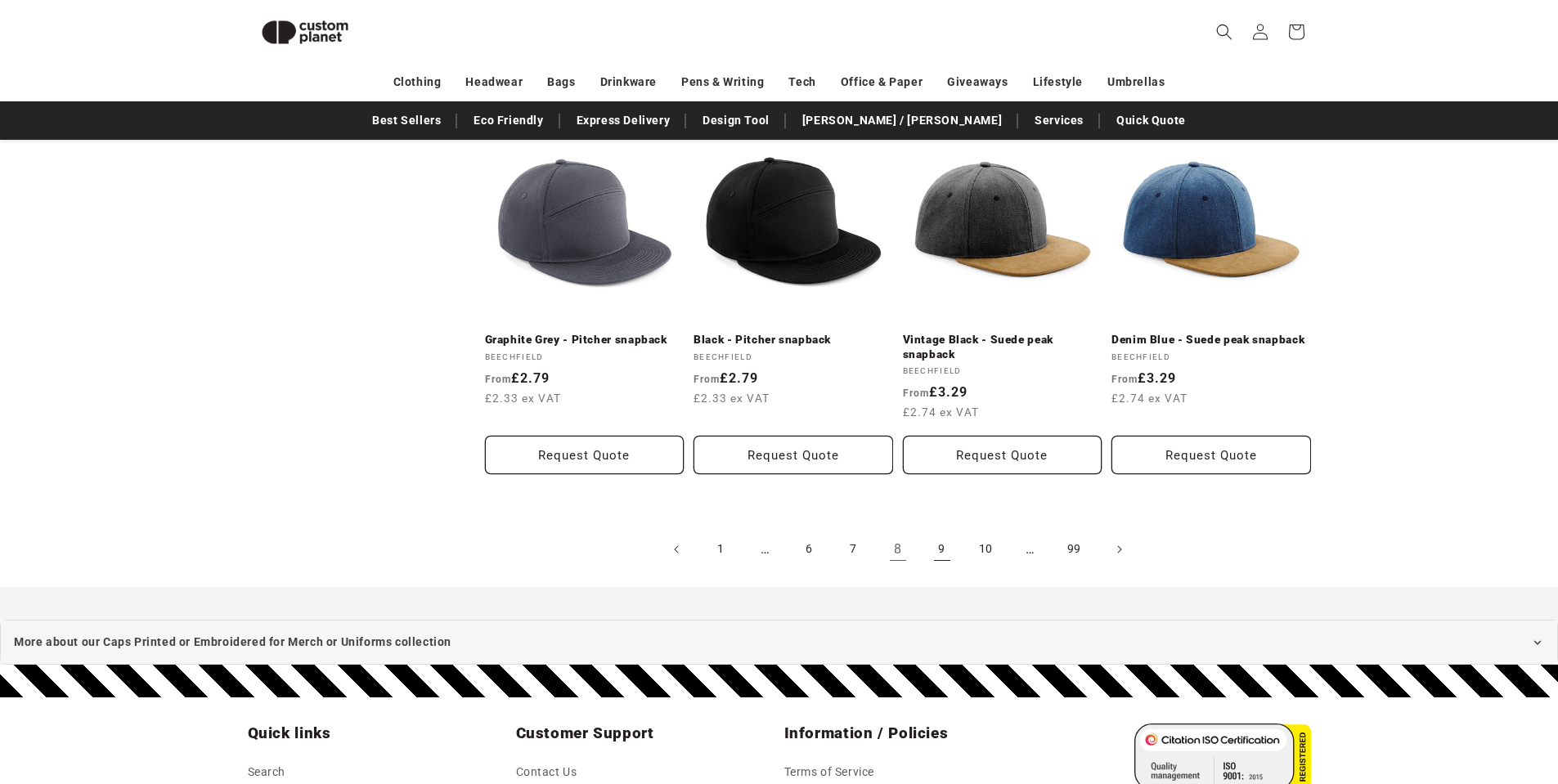
scroll to position [1777, 0]
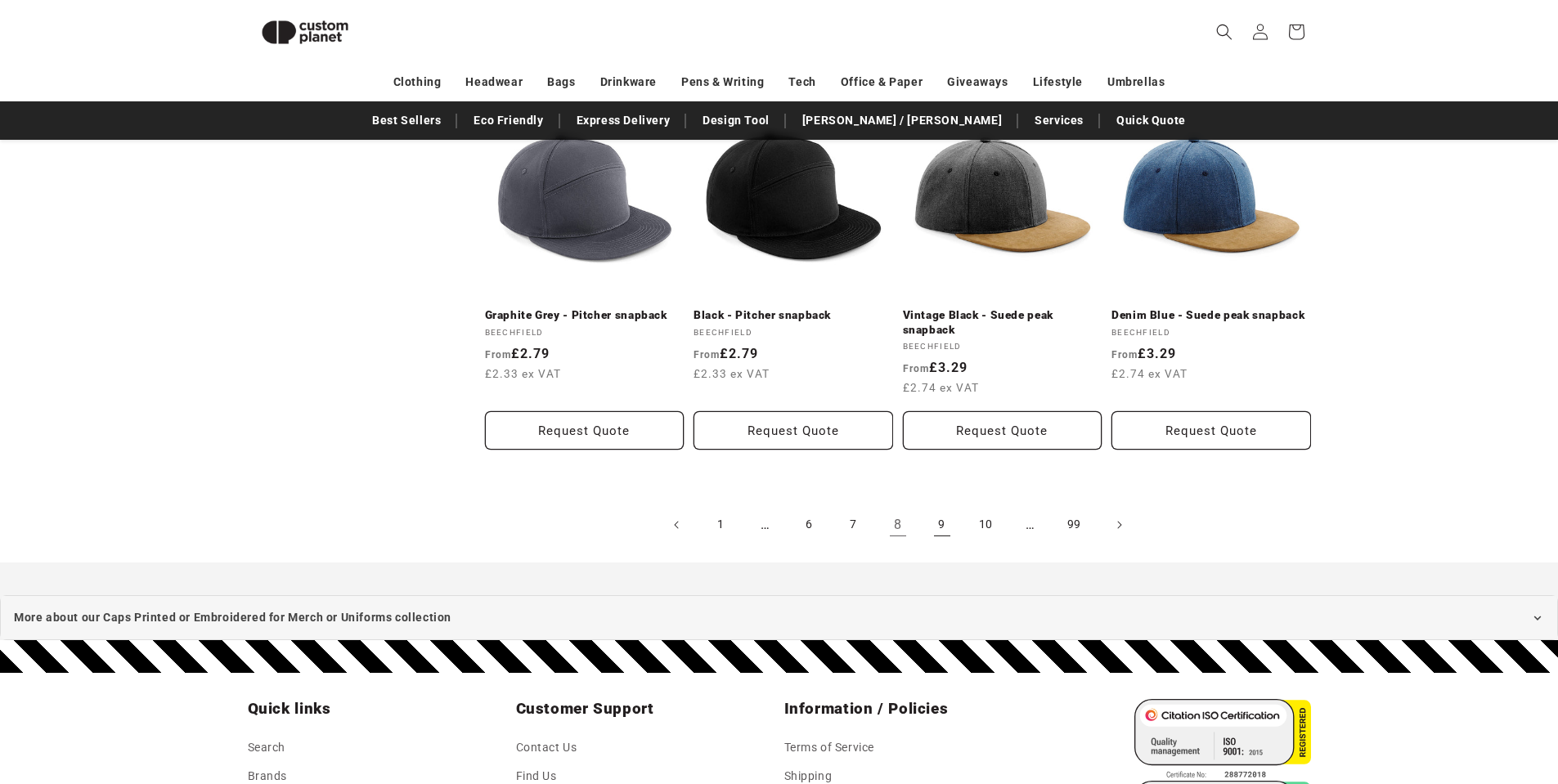
click at [942, 511] on link "9" at bounding box center [942, 524] width 36 height 36
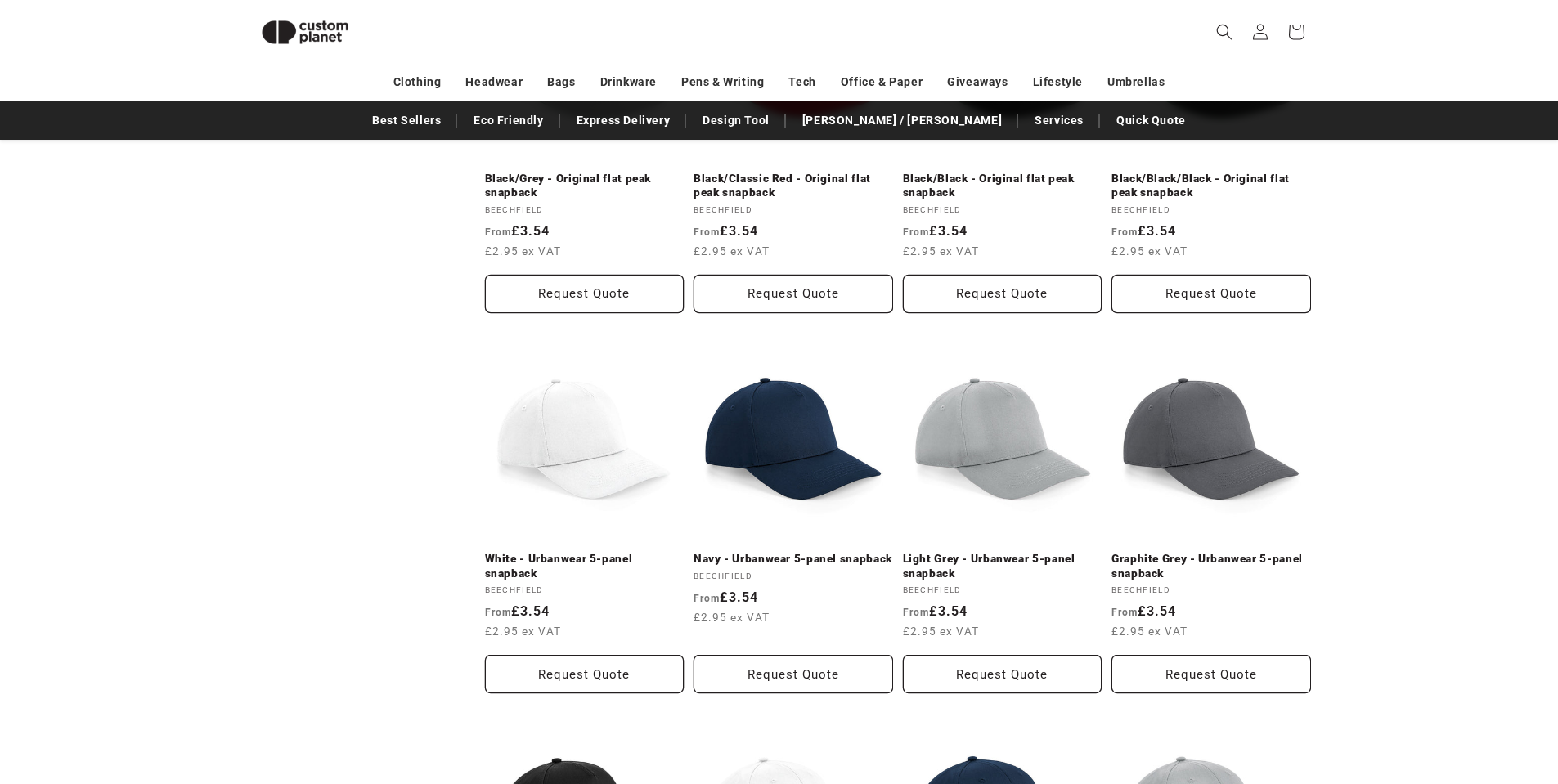
scroll to position [1204, 0]
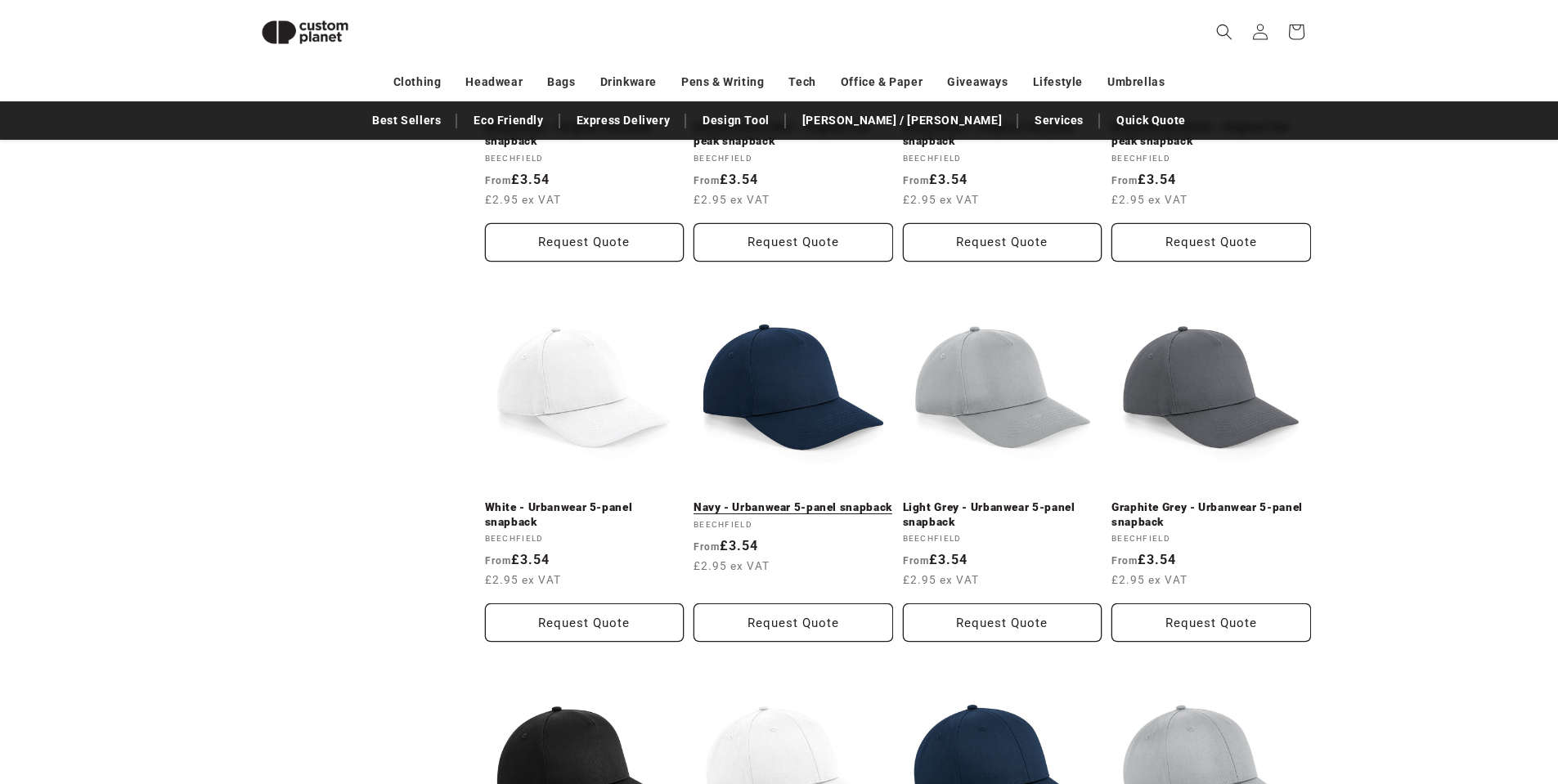
click at [805, 500] on link "Navy - Urbanwear 5-panel snapback" at bounding box center [792, 507] width 200 height 15
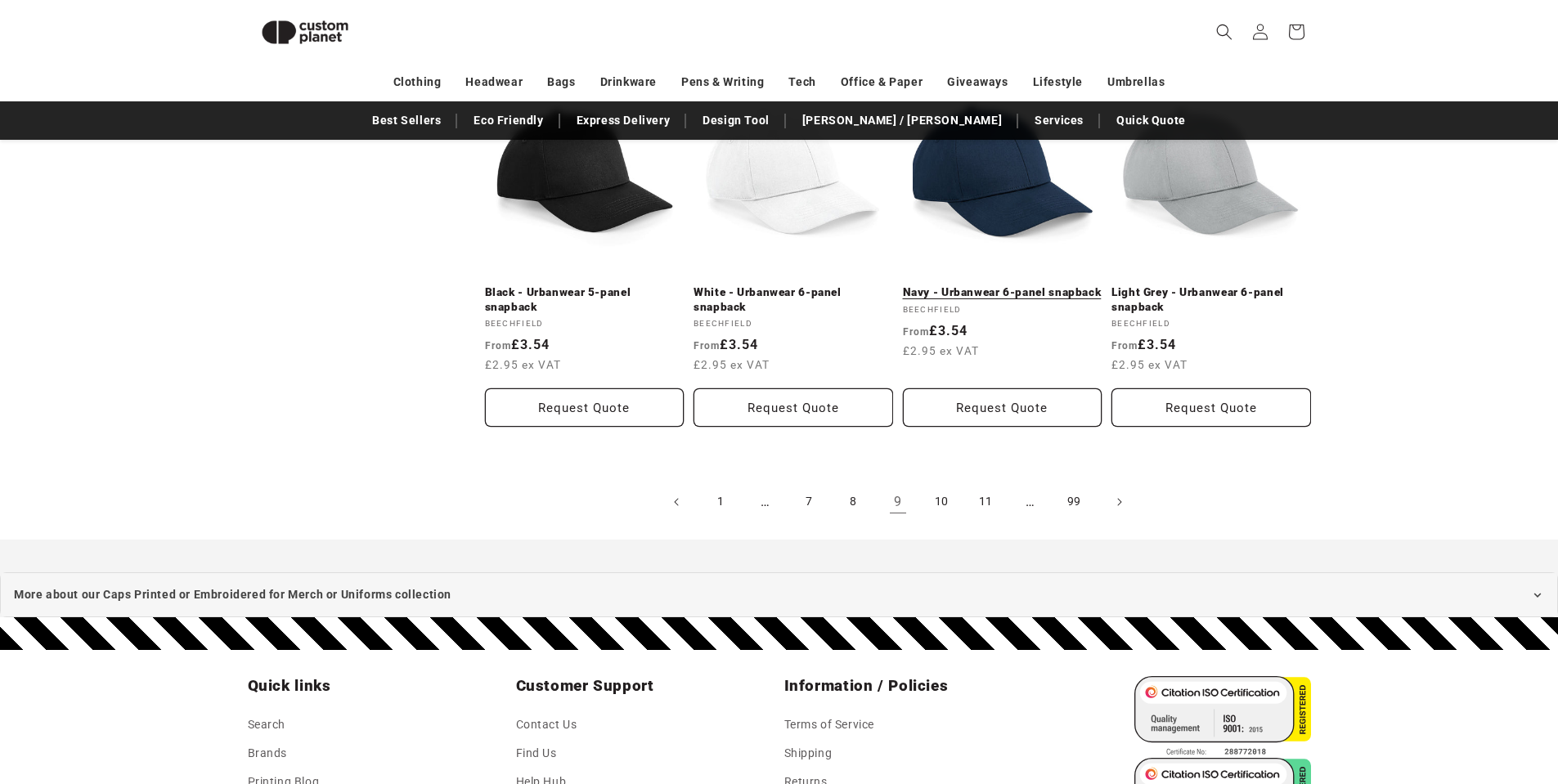
scroll to position [1857, 0]
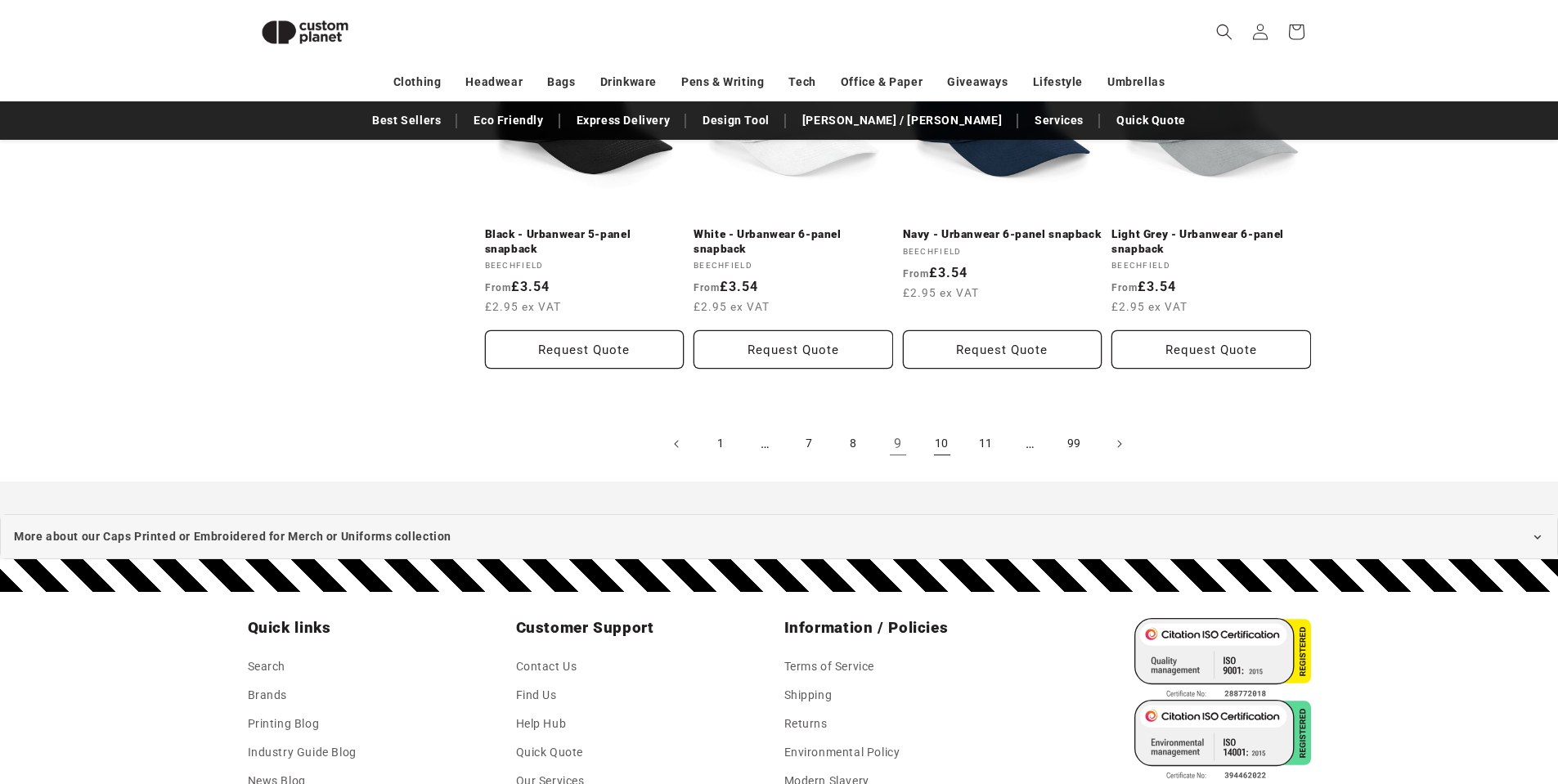
click at [940, 426] on link "10" at bounding box center [942, 444] width 36 height 36
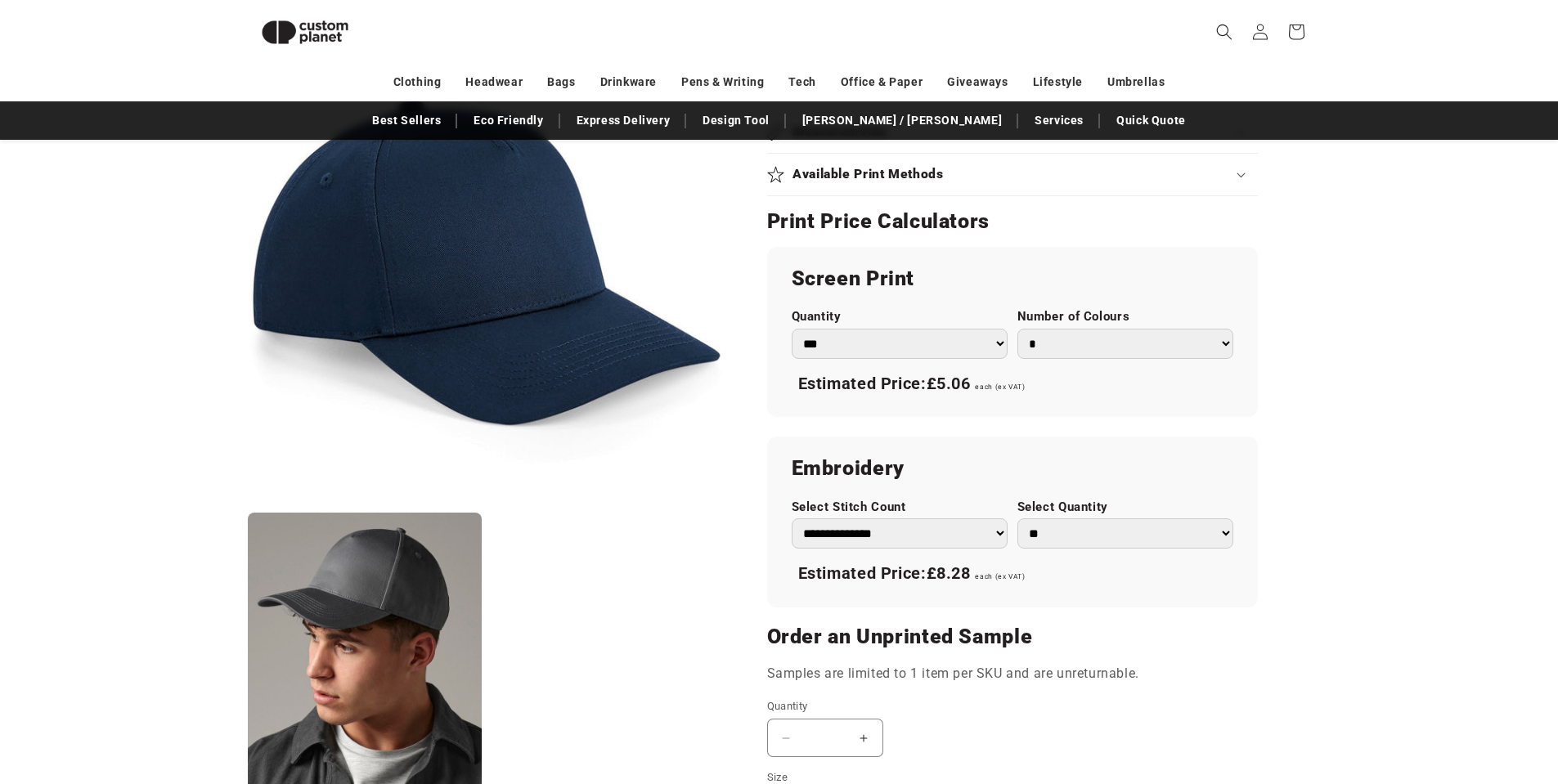
scroll to position [877, 0]
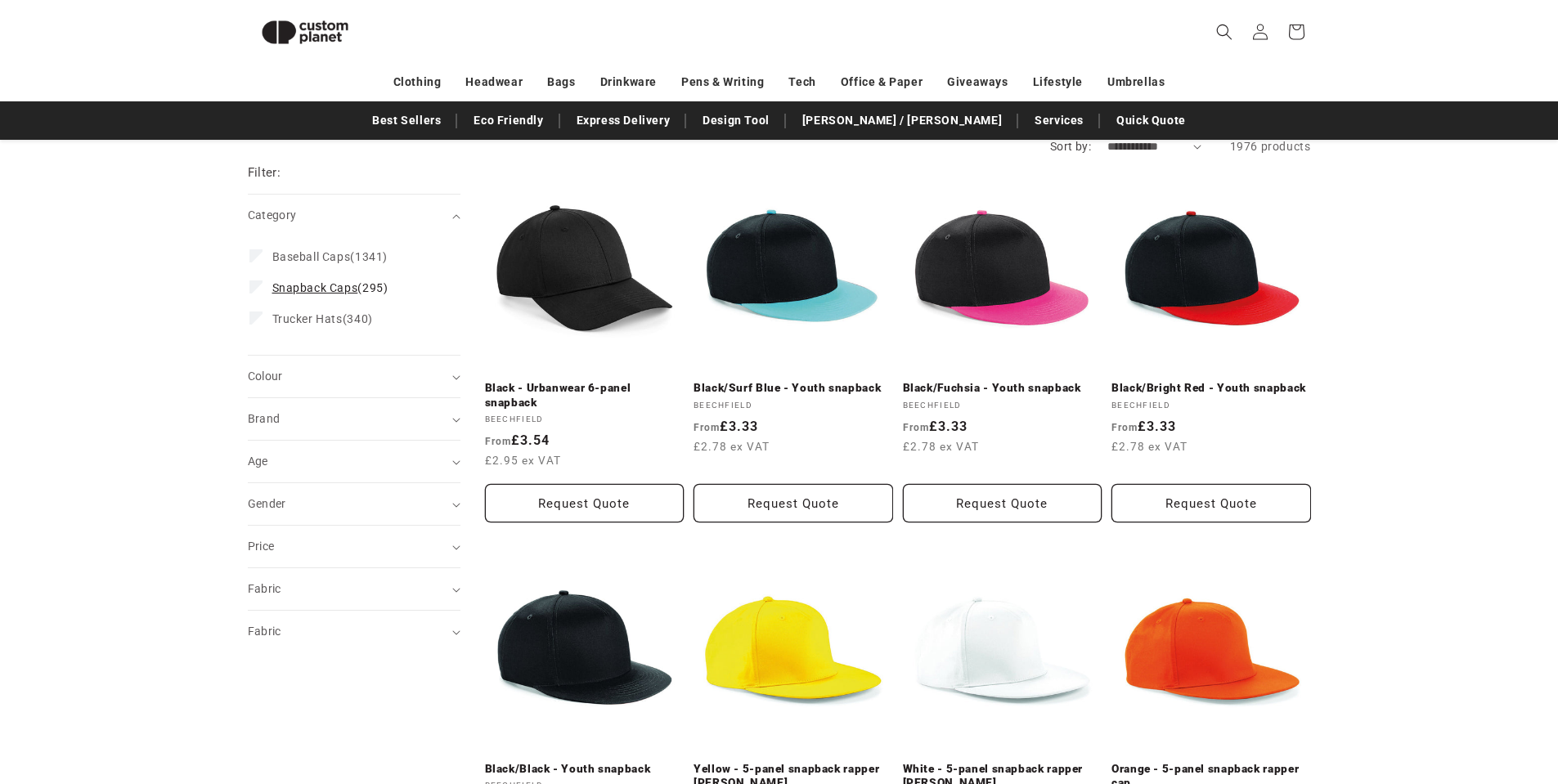
scroll to position [142, 0]
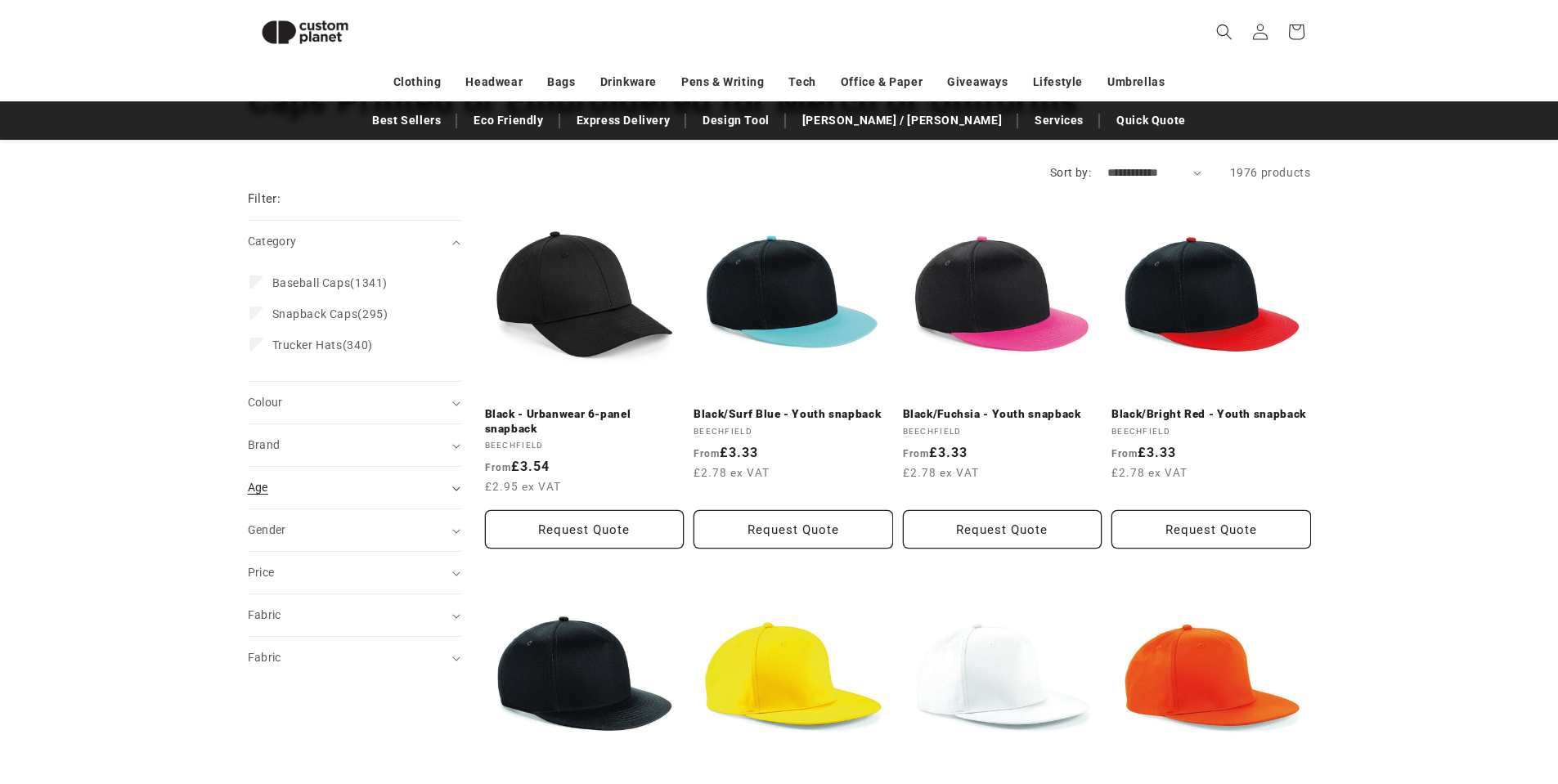
click at [344, 478] on summary "Age (0)" at bounding box center [354, 487] width 213 height 41
click at [282, 558] on span "Infant" at bounding box center [289, 559] width 34 height 13
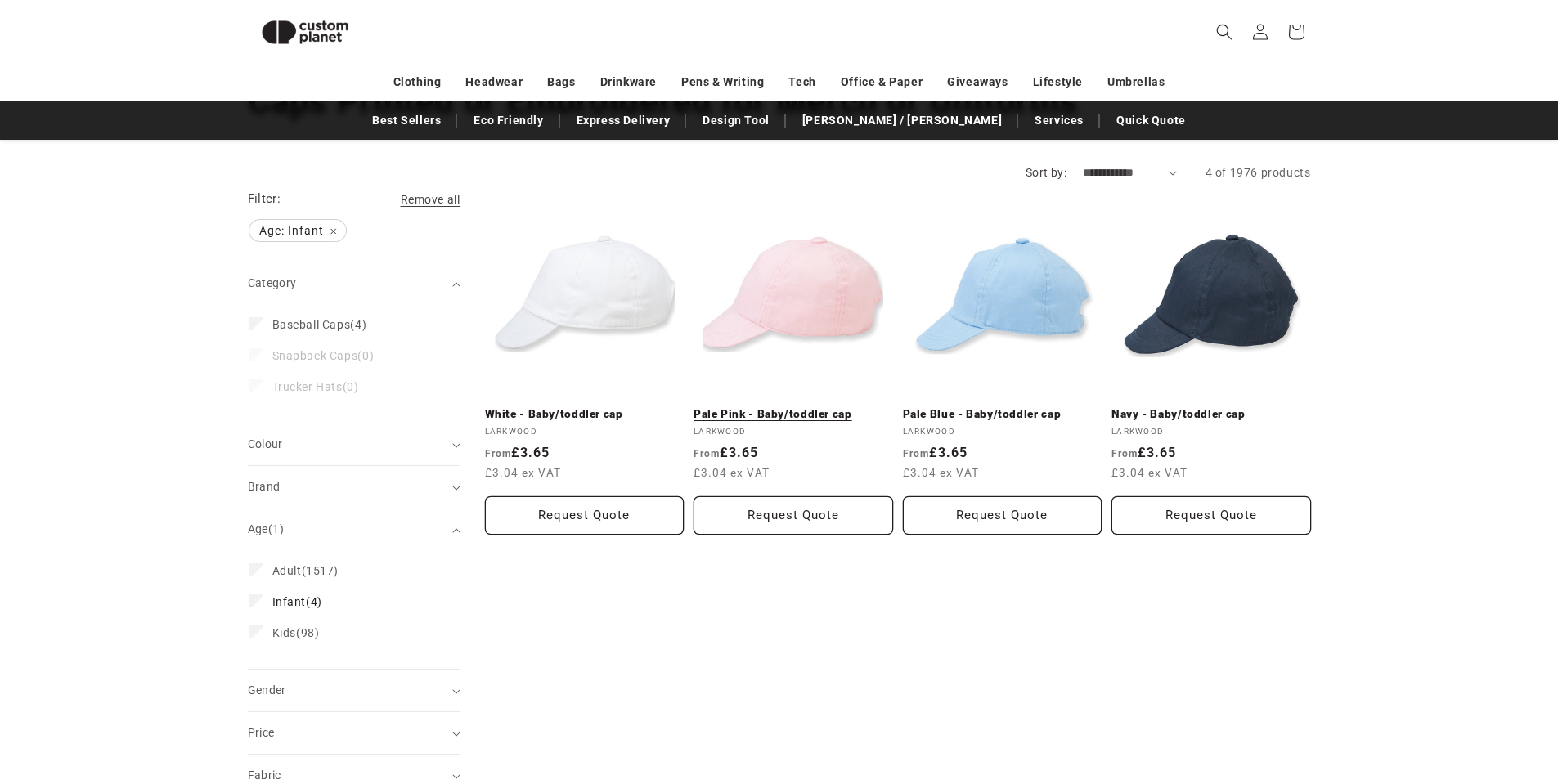
click at [747, 413] on link "Pale Pink - Baby/toddler cap" at bounding box center [792, 414] width 200 height 15
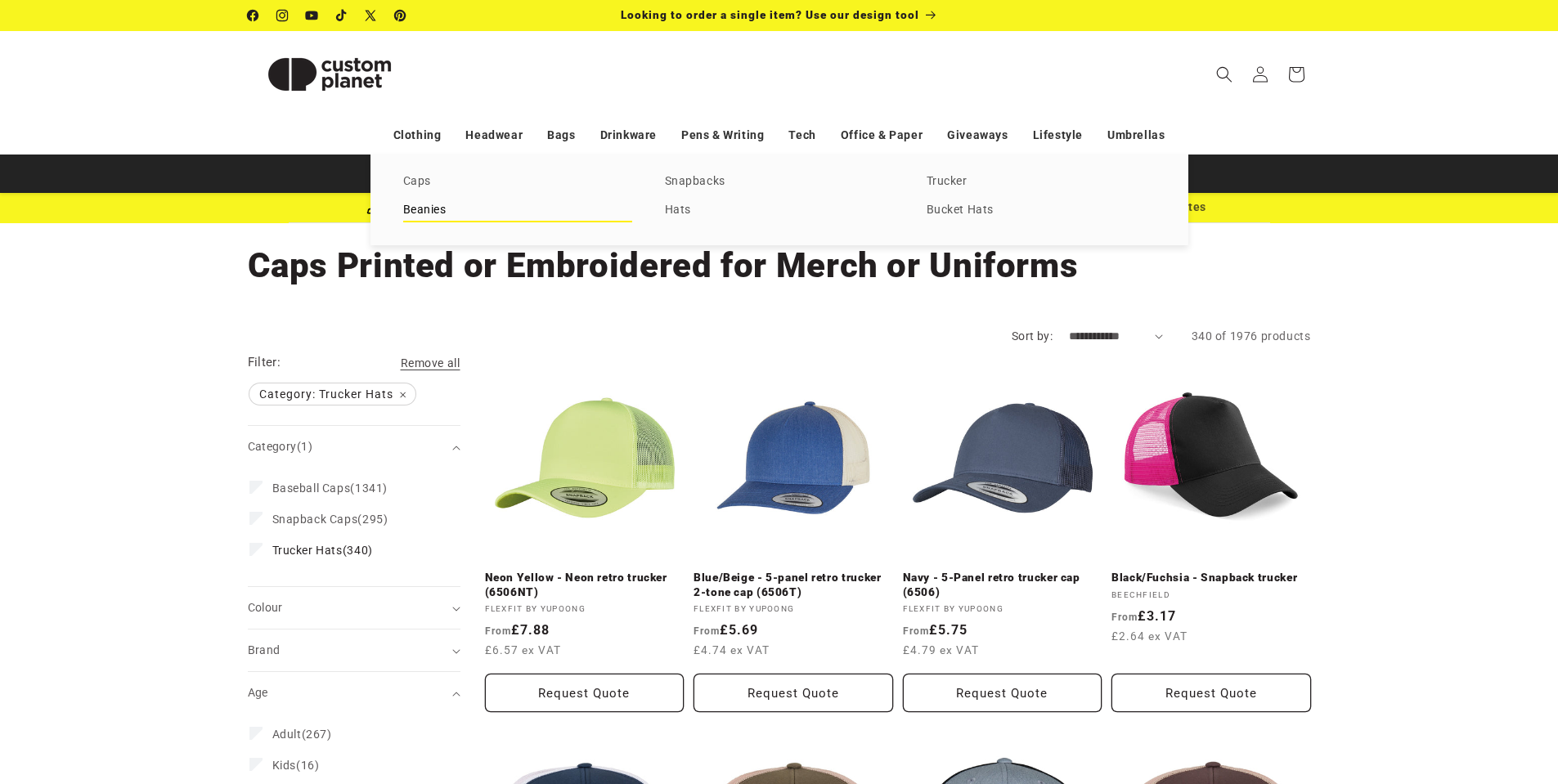
click at [427, 204] on link "Beanies" at bounding box center [518, 211] width 229 height 22
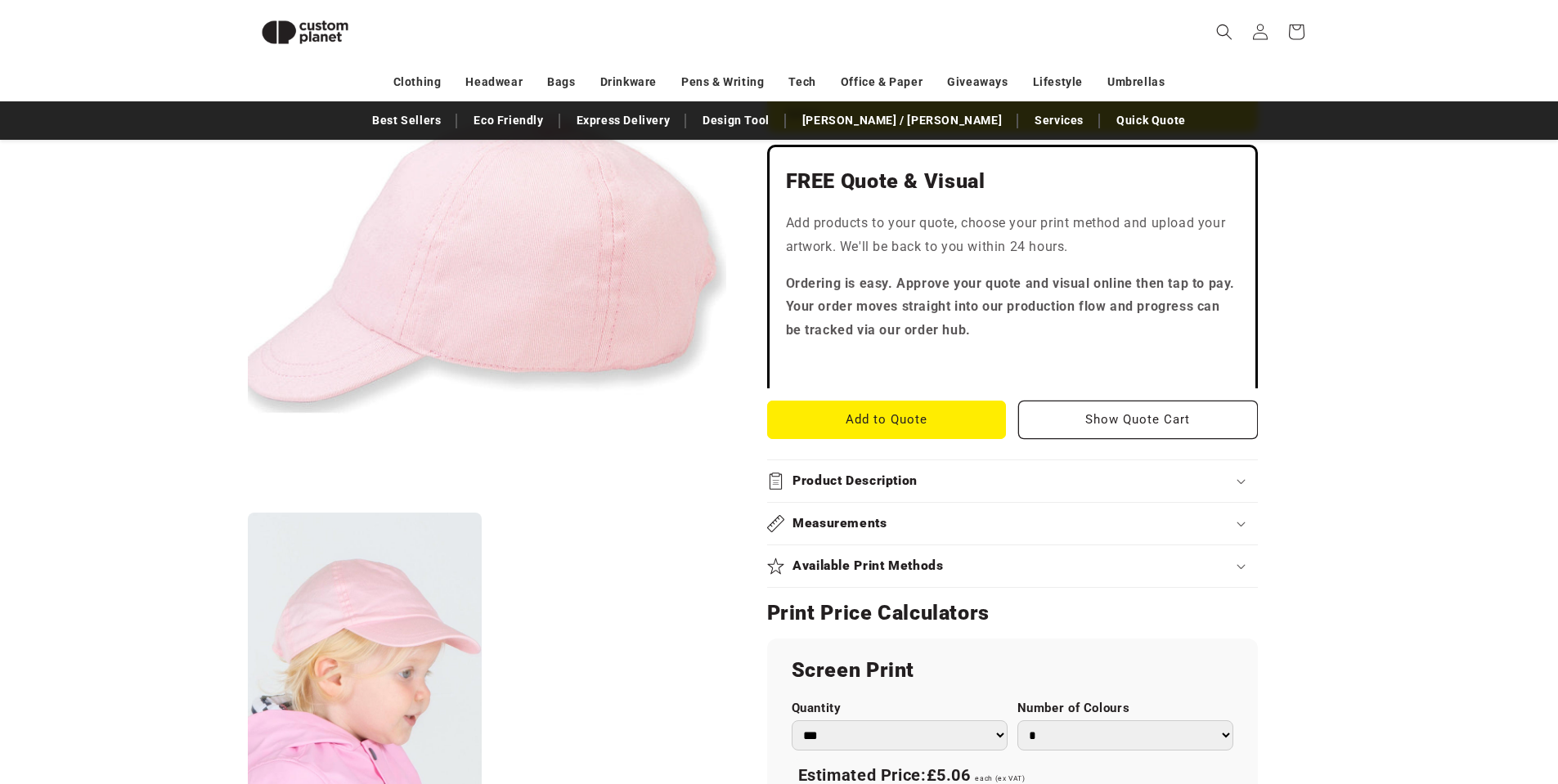
scroll to position [388, 0]
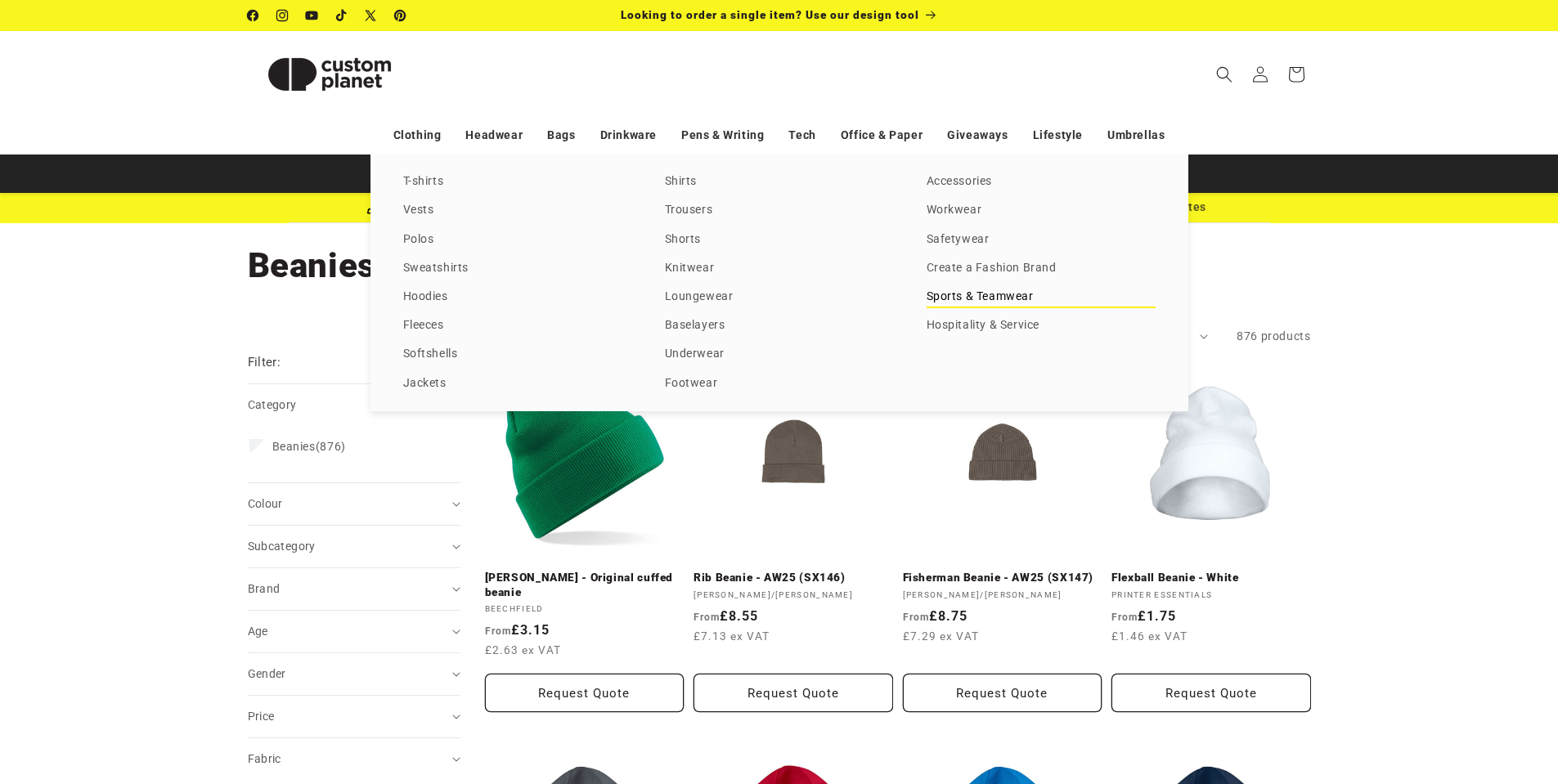
click at [955, 297] on link "Sports & Teamwear" at bounding box center [1040, 297] width 229 height 22
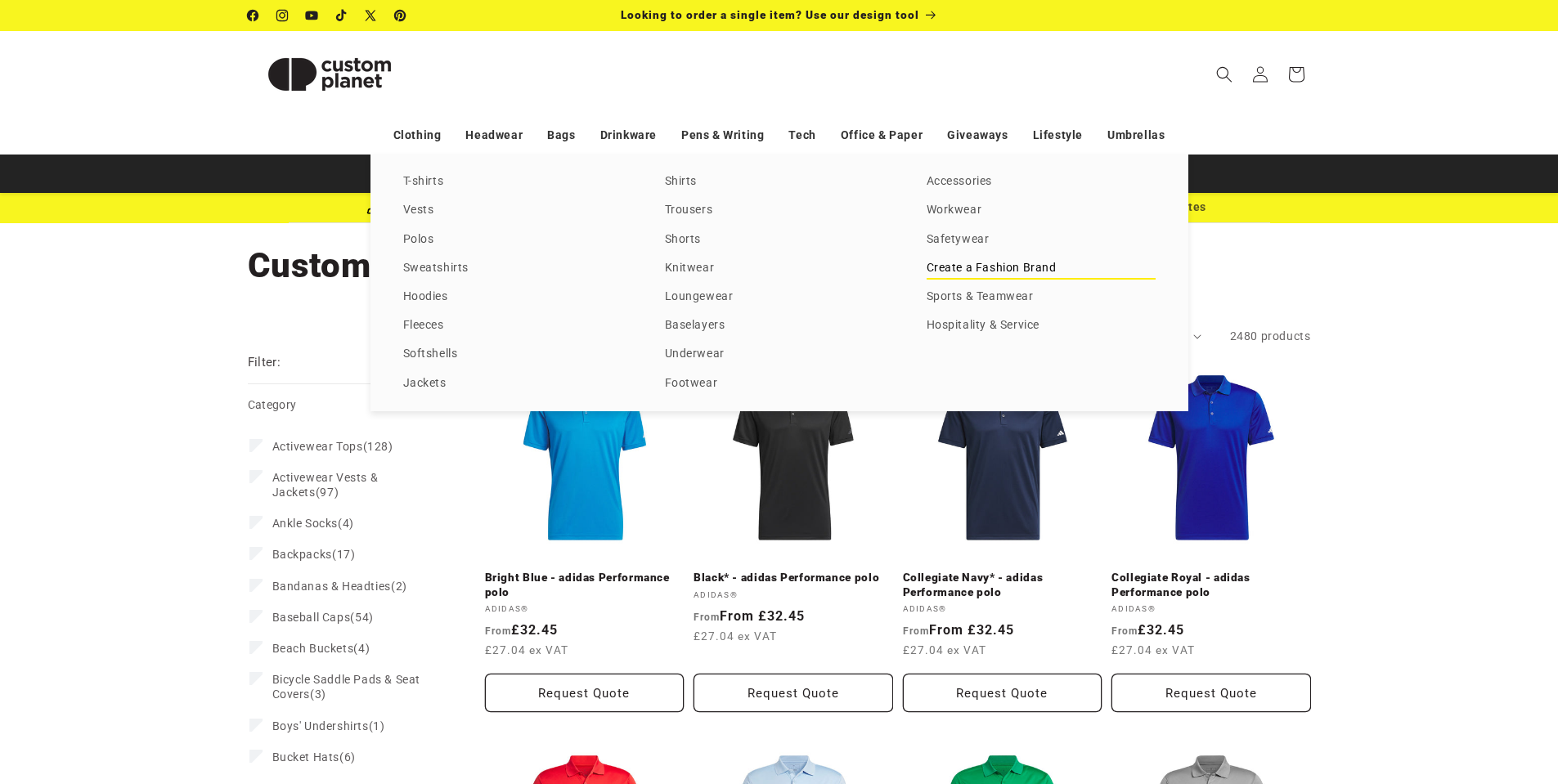
click at [957, 263] on link "Create a Fashion Brand" at bounding box center [1040, 269] width 229 height 22
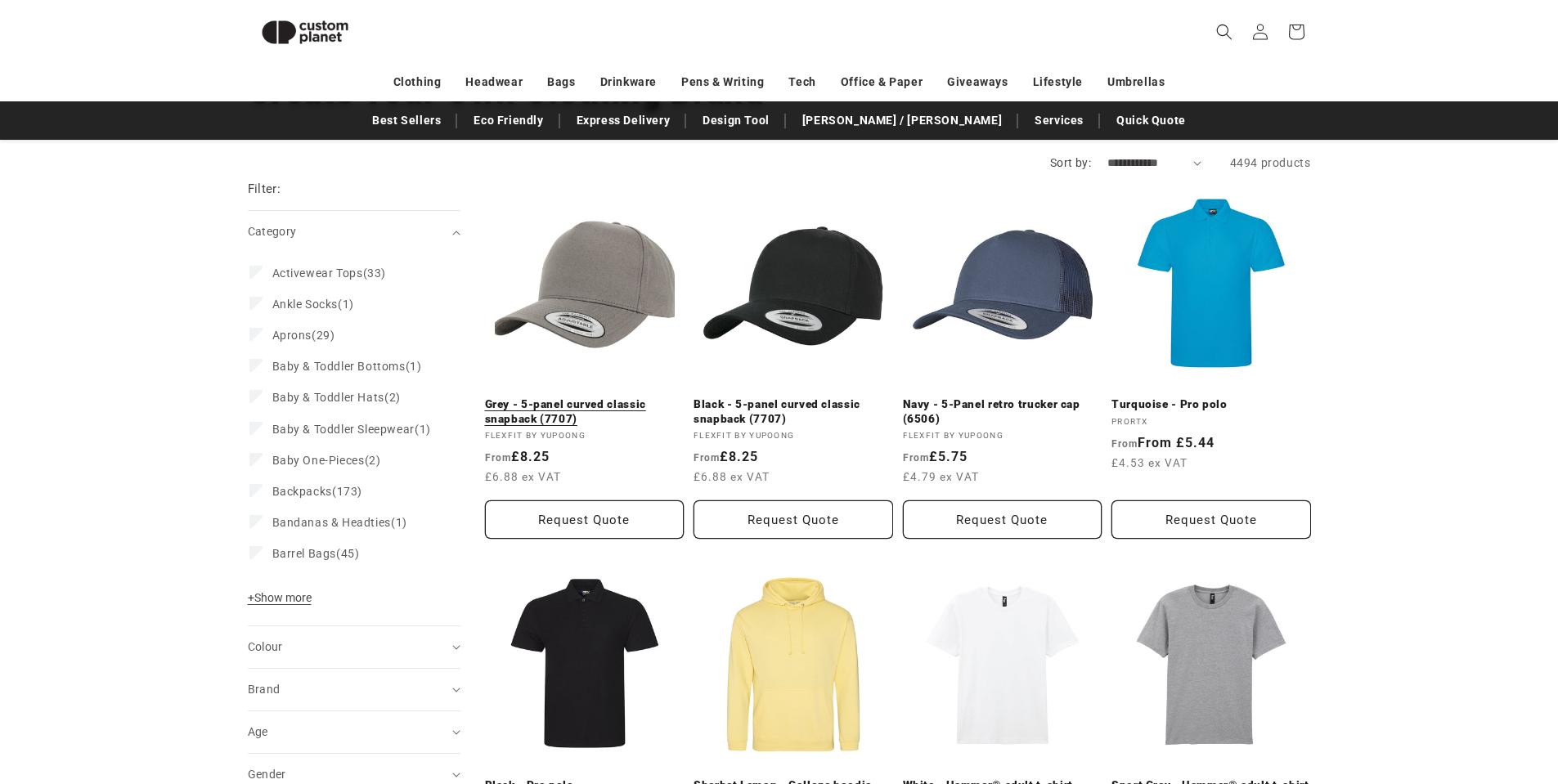
scroll to position [143, 0]
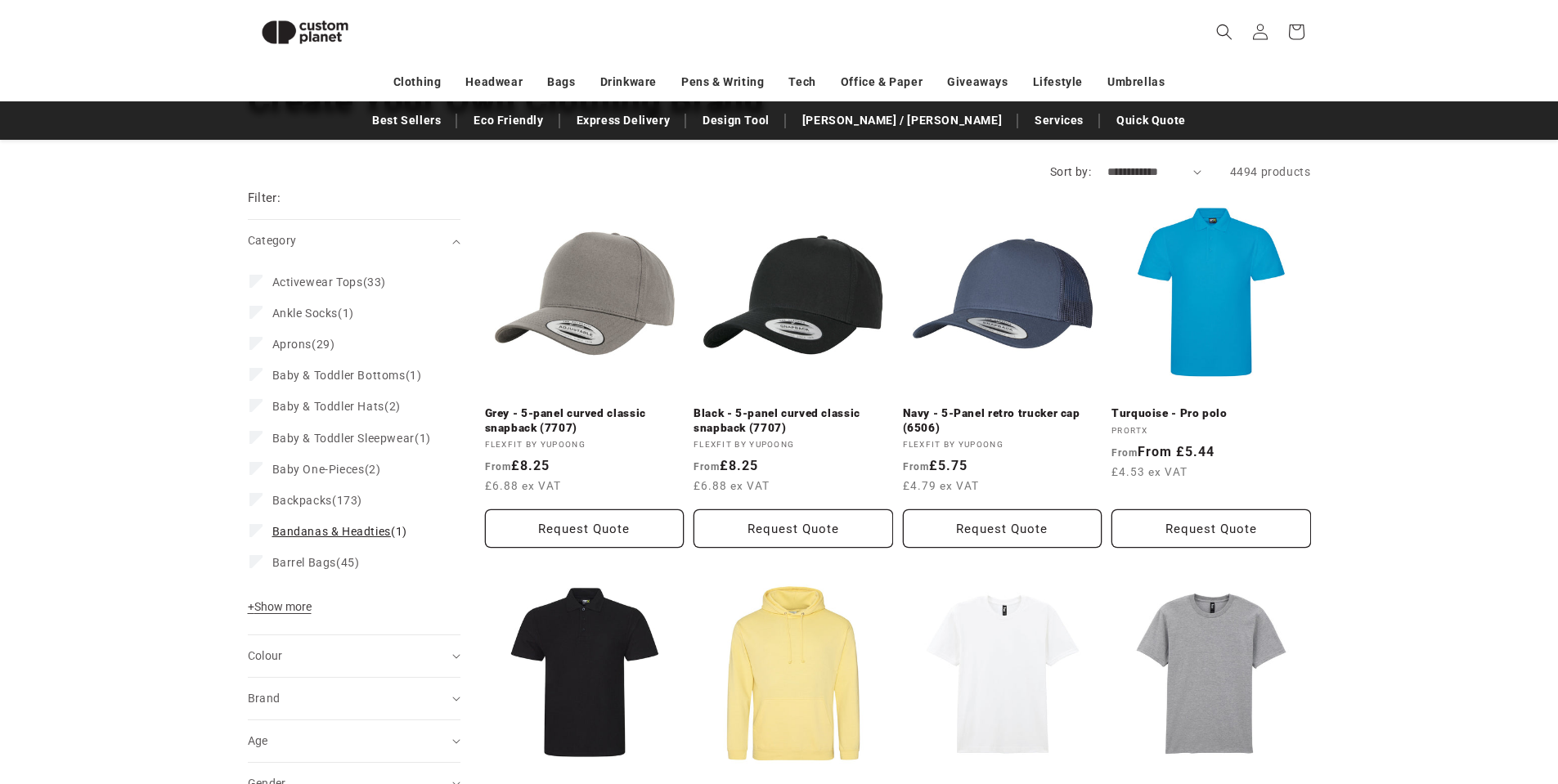
click at [353, 538] on span "Bandanas & Headties" at bounding box center [332, 530] width 118 height 13
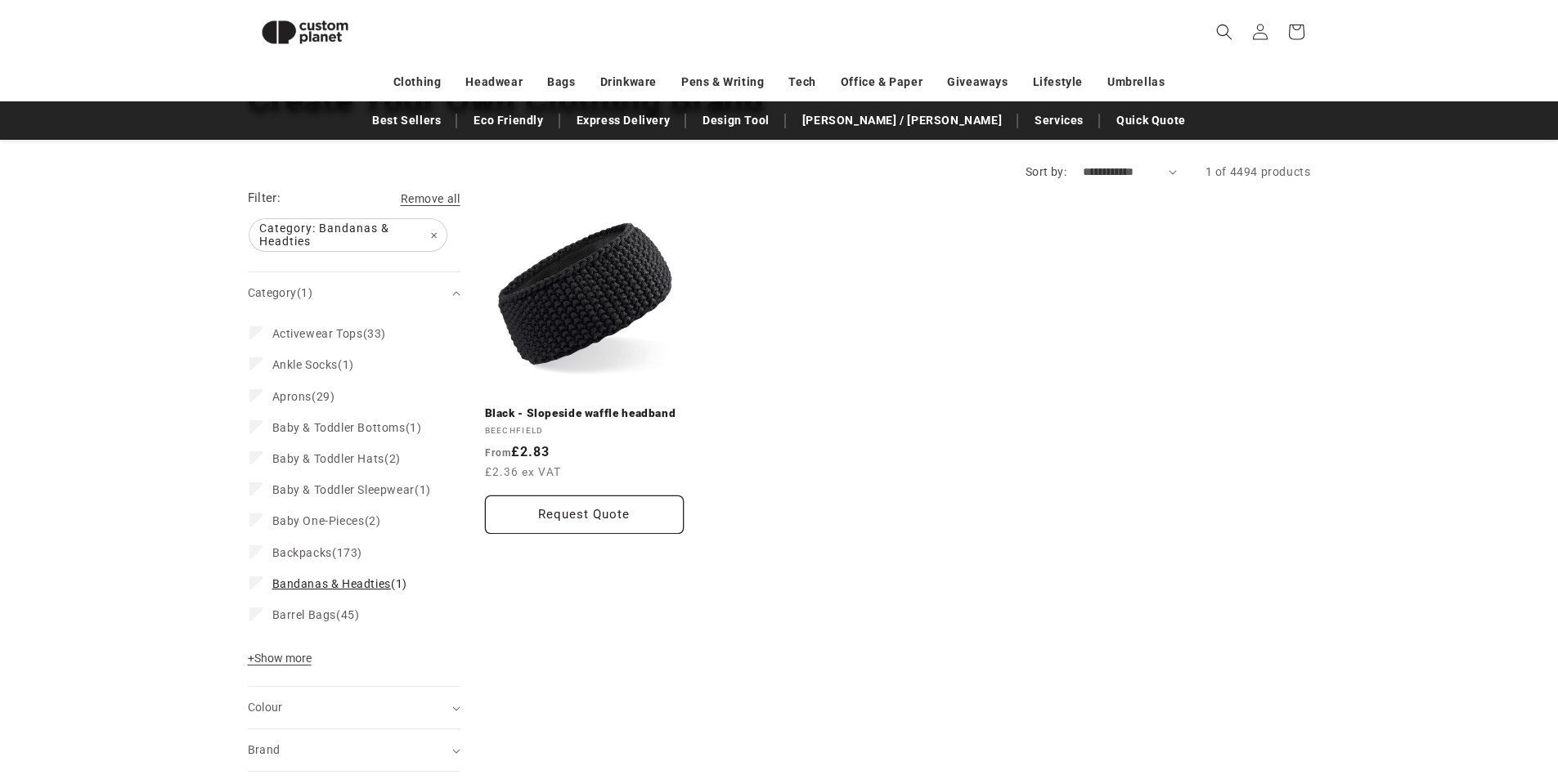
click at [347, 590] on span "Bandanas & Headties" at bounding box center [332, 583] width 118 height 13
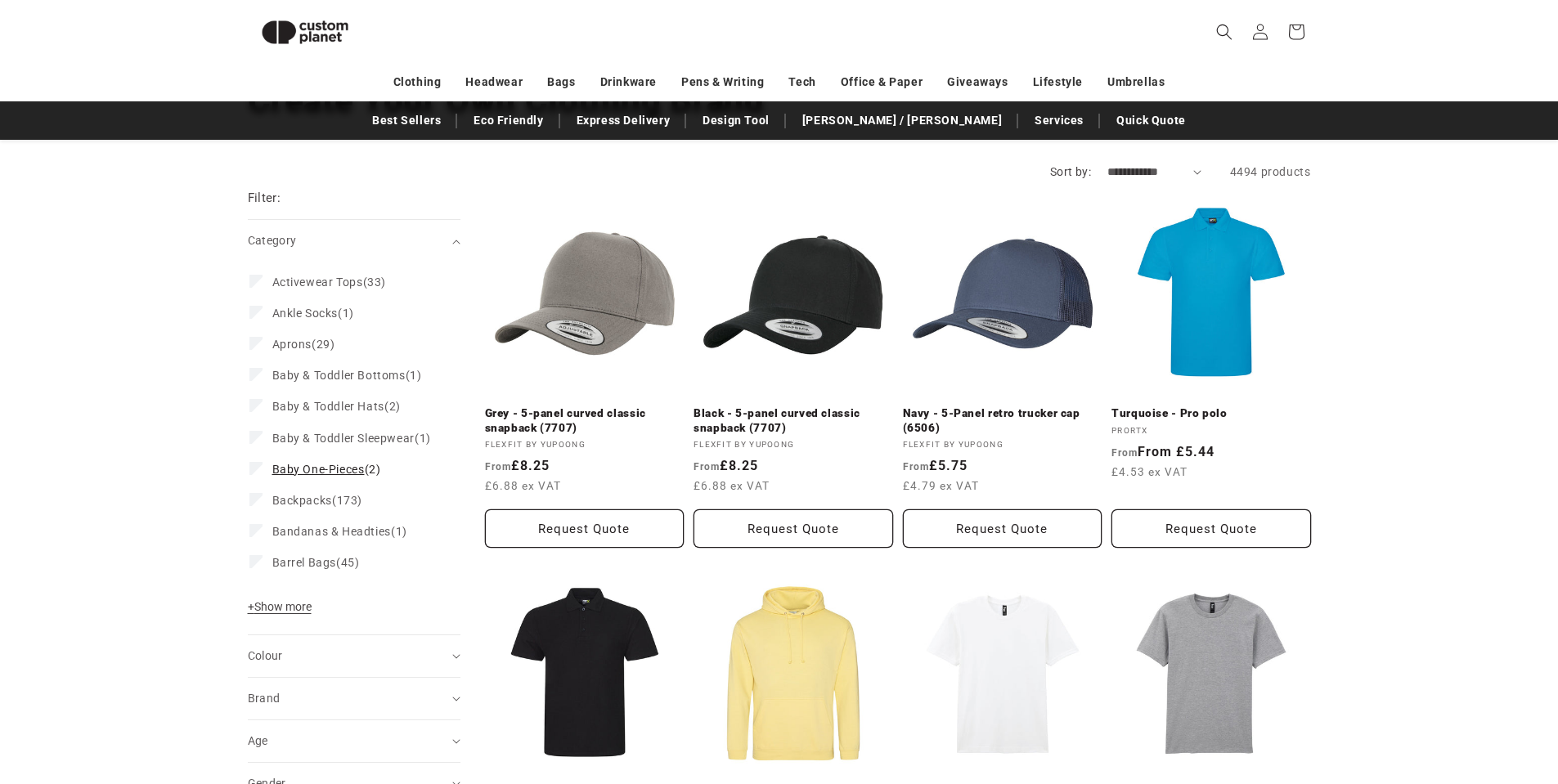
click at [321, 476] on span "Baby One-Pieces" at bounding box center [319, 468] width 93 height 13
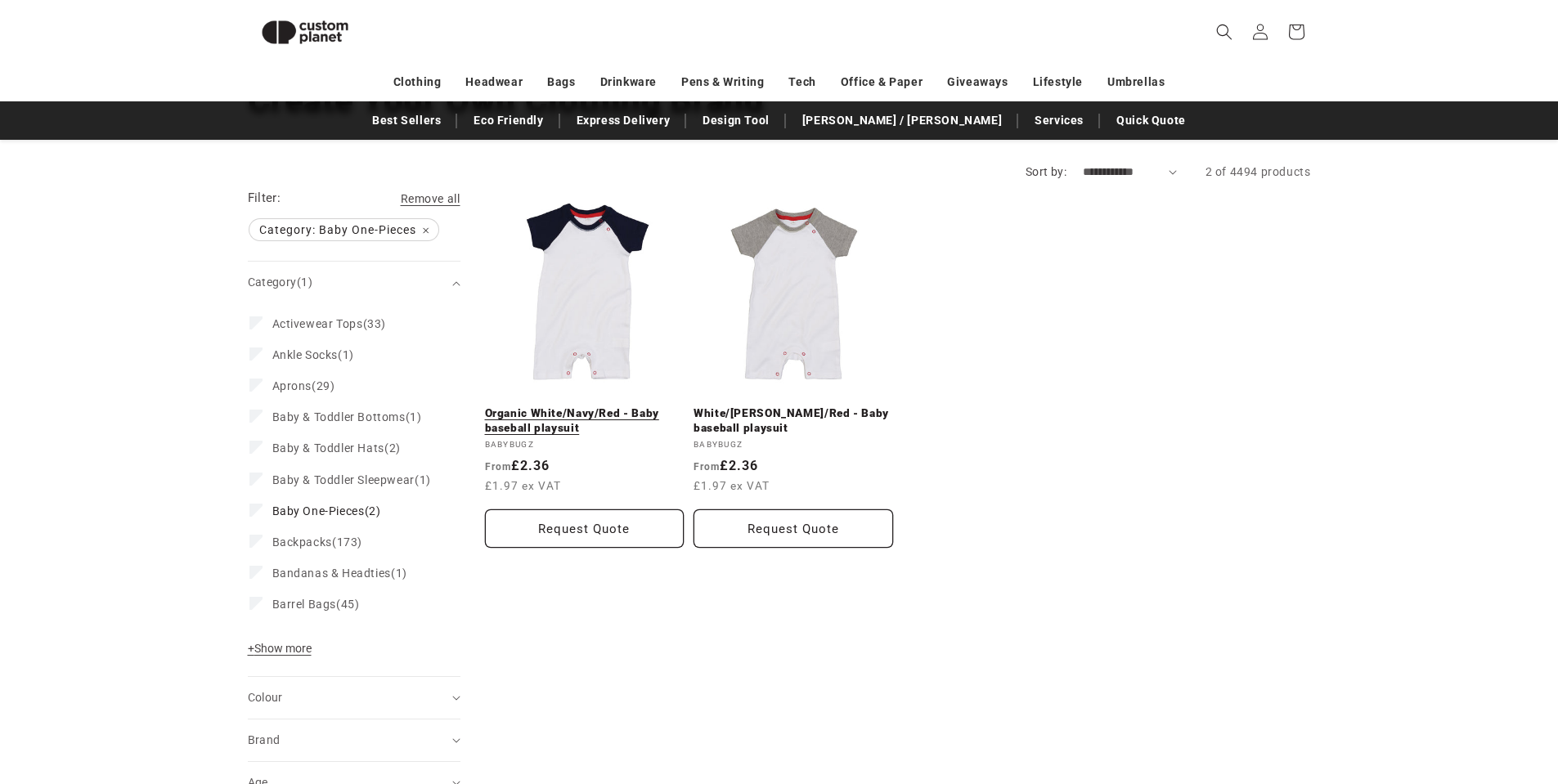
click at [585, 406] on link "Organic White/Navy/Red - Baby baseball playsuit" at bounding box center [585, 420] width 200 height 29
click at [257, 513] on icon at bounding box center [256, 510] width 9 height 6
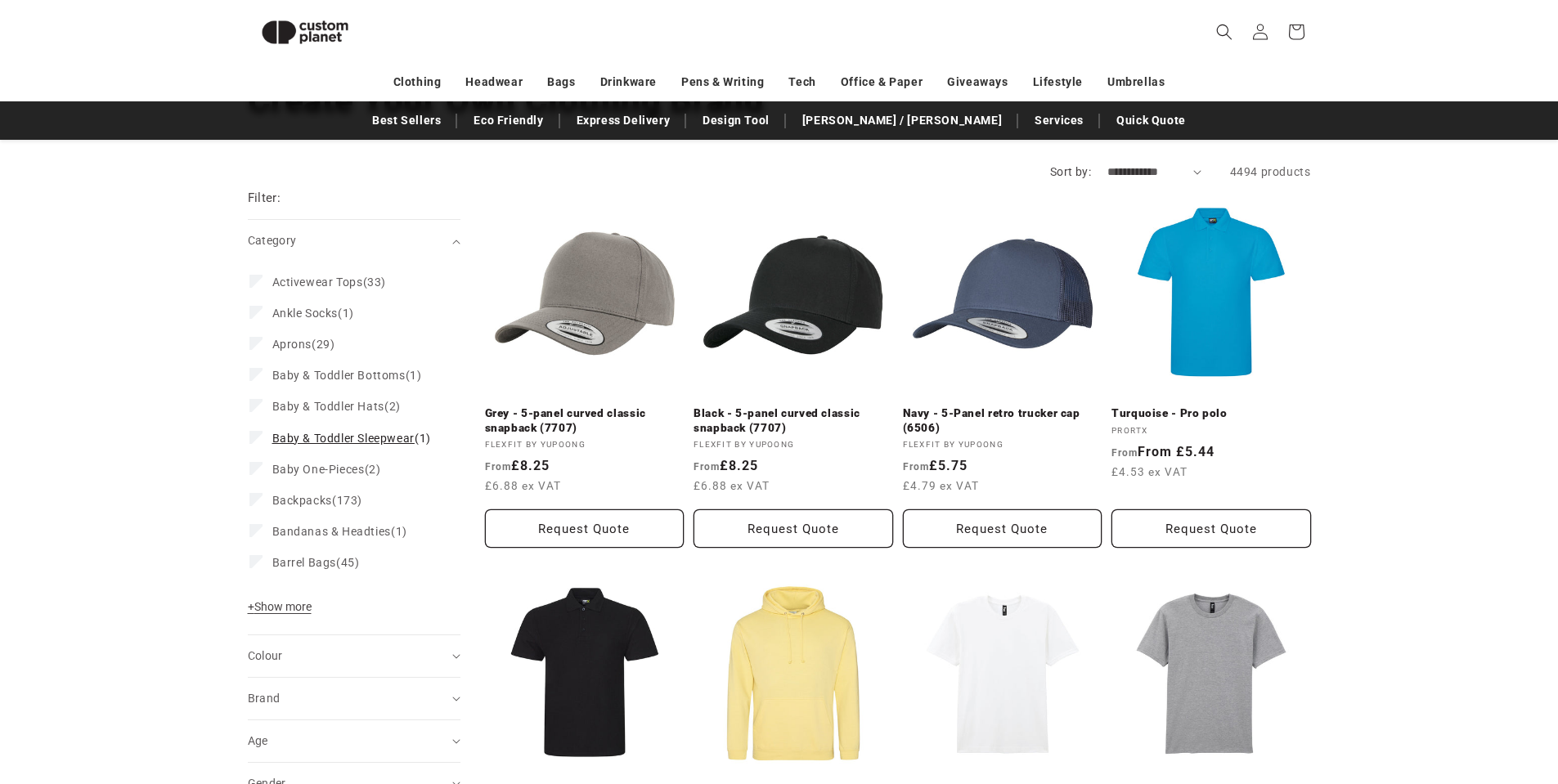
scroll to position [60, 0]
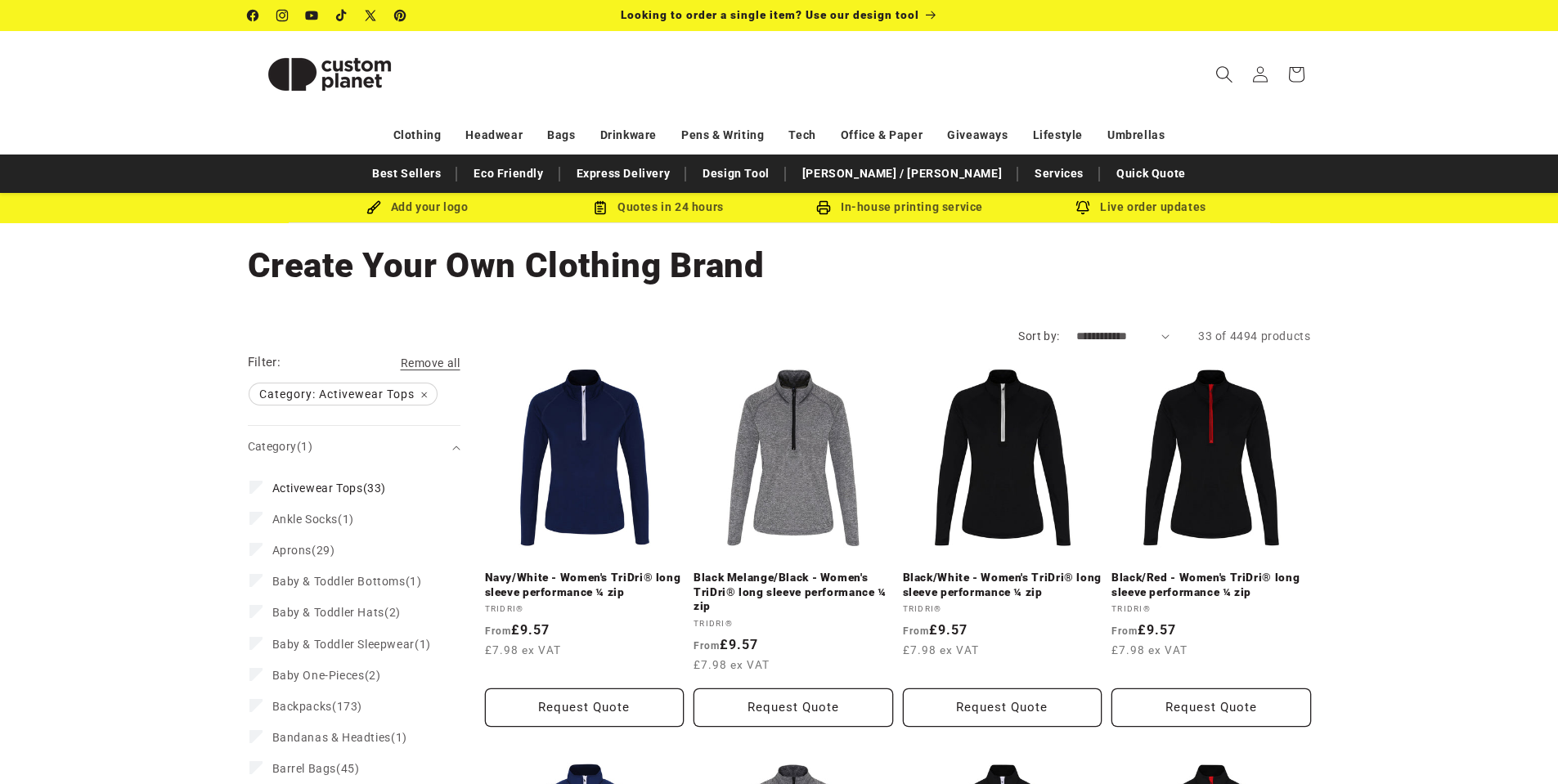
click at [1219, 70] on icon "Search" at bounding box center [1223, 73] width 17 height 17
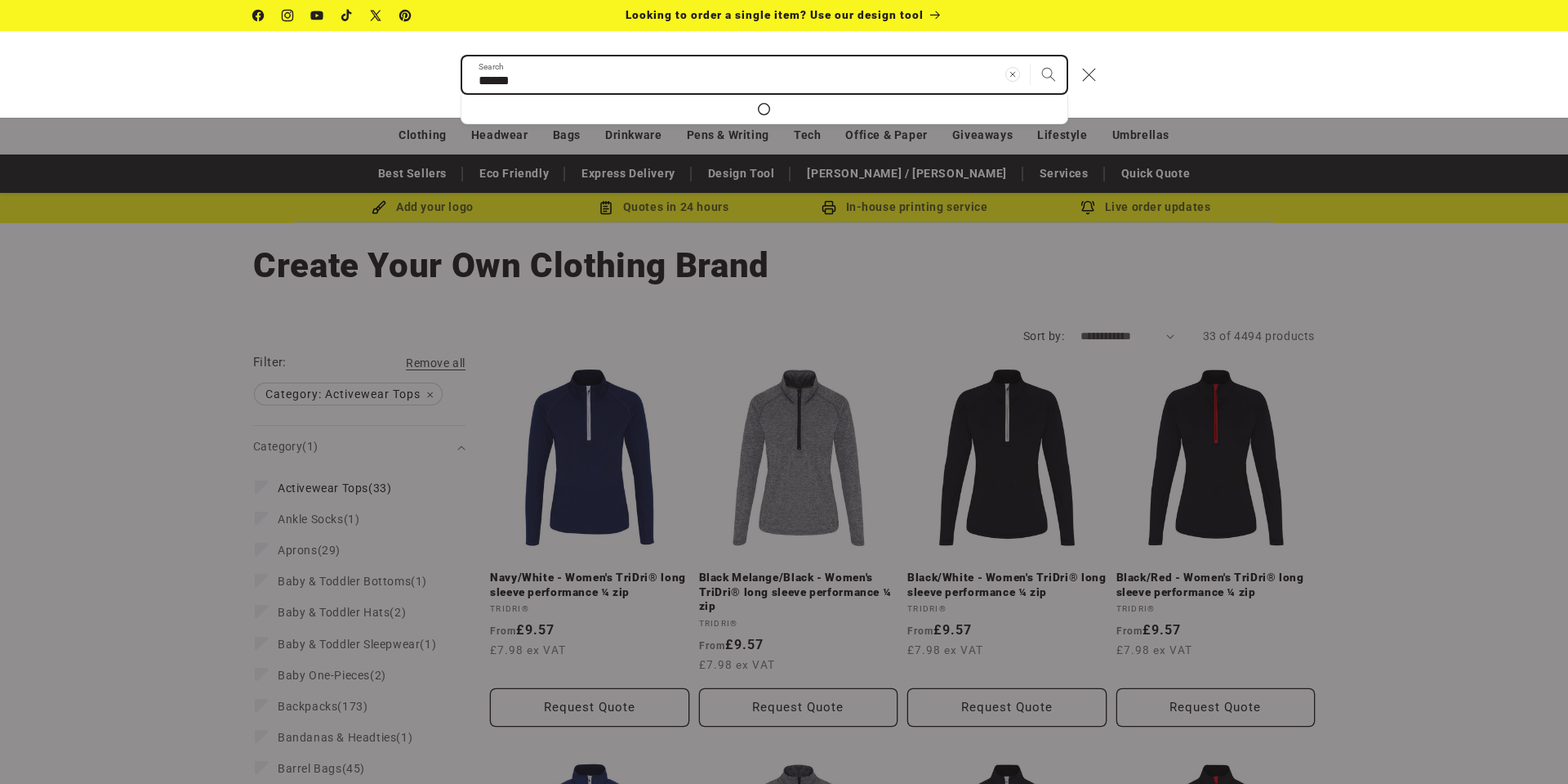
type input "******"
click at [1030, 56] on button "Search" at bounding box center [1048, 74] width 36 height 36
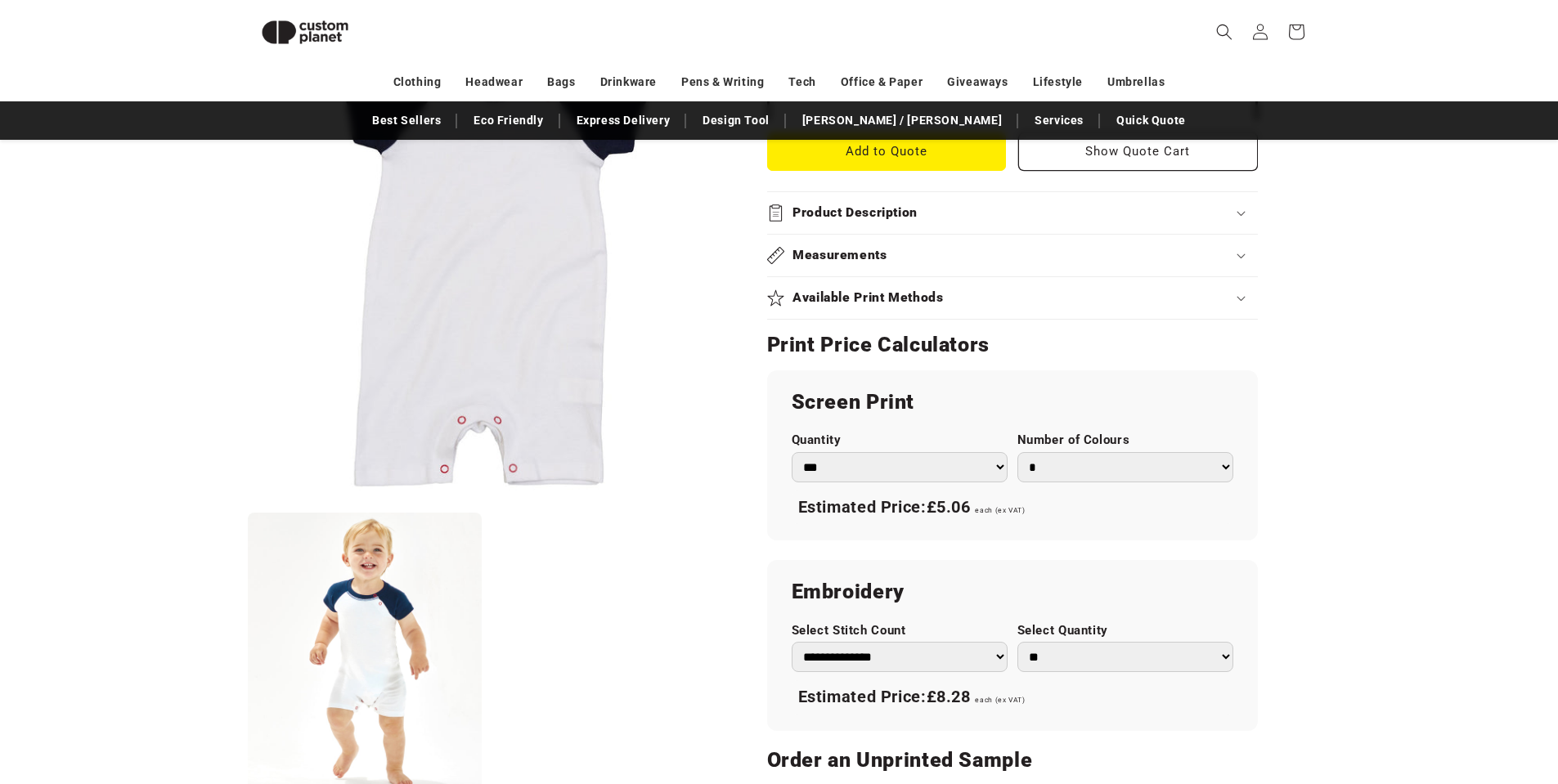
scroll to position [714, 0]
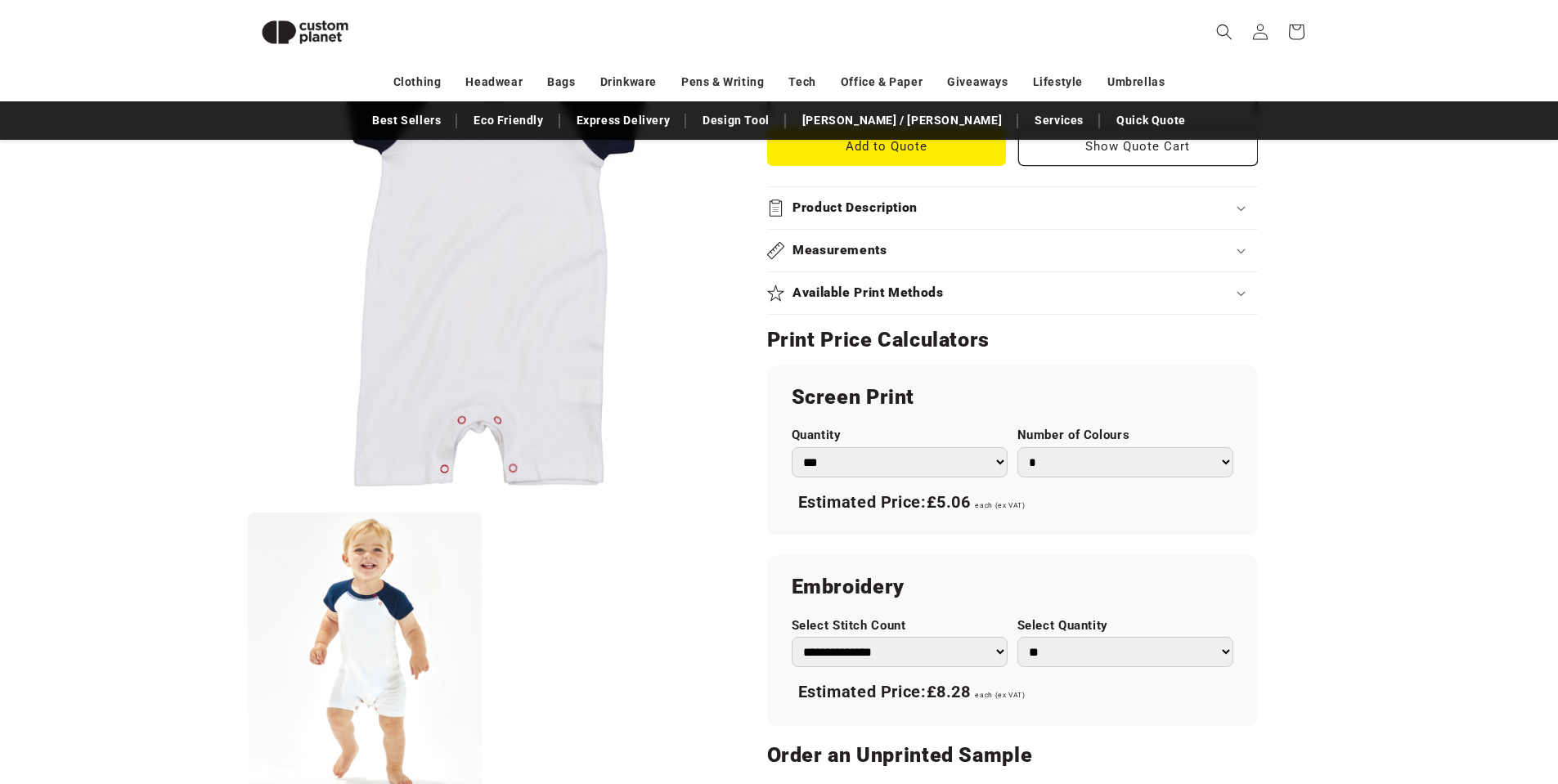
click at [1077, 458] on select "* * * * * * *" at bounding box center [1124, 461] width 216 height 30
click at [1017, 447] on select "* * * * * * *" at bounding box center [1124, 461] width 216 height 30
click at [1066, 455] on select "* * * * * * *" at bounding box center [1124, 461] width 216 height 30
select select "*"
click at [1017, 447] on select "* * * * * * *" at bounding box center [1124, 461] width 216 height 30
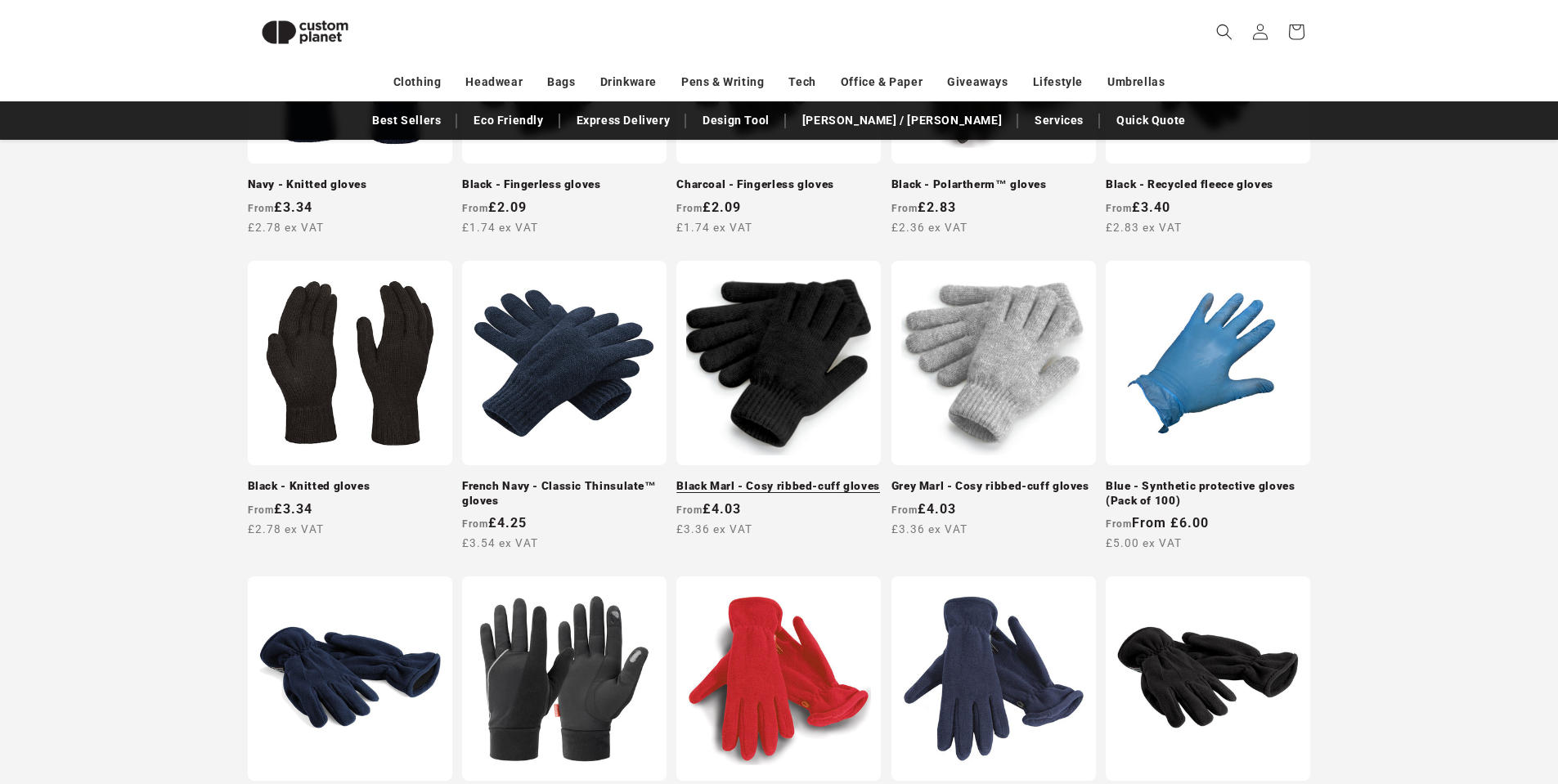
scroll to position [387, 0]
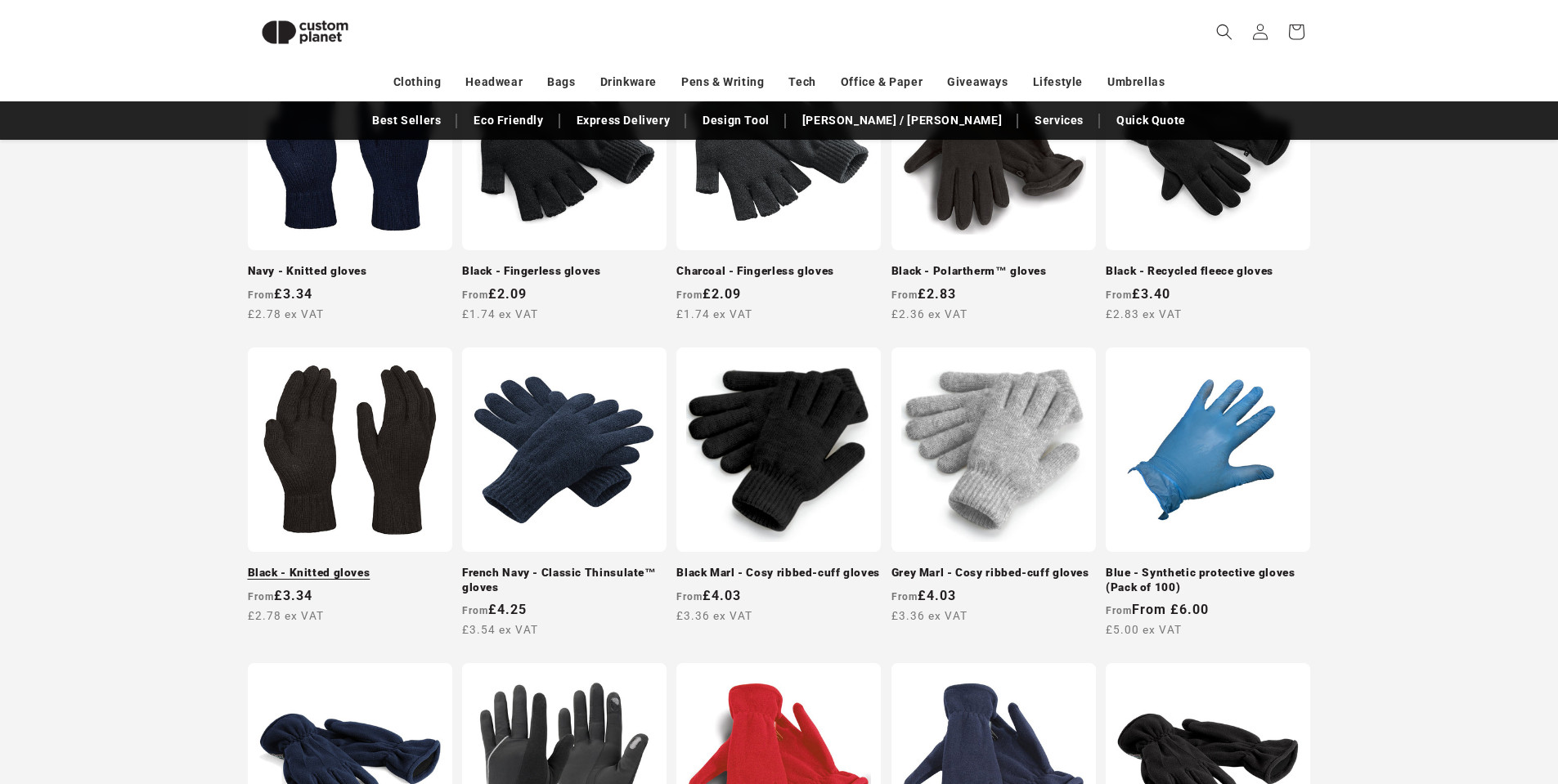
click at [299, 566] on link "Black - Knitted gloves" at bounding box center [350, 573] width 205 height 15
